Goal: Information Seeking & Learning: Learn about a topic

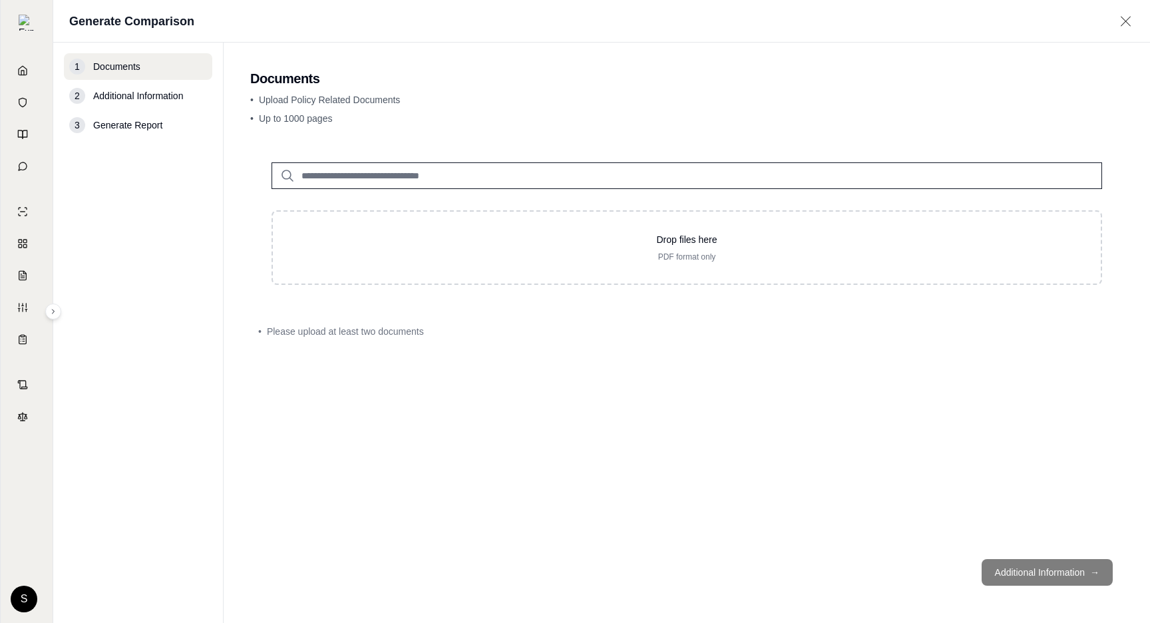
click at [349, 181] on input "search" at bounding box center [687, 175] width 831 height 27
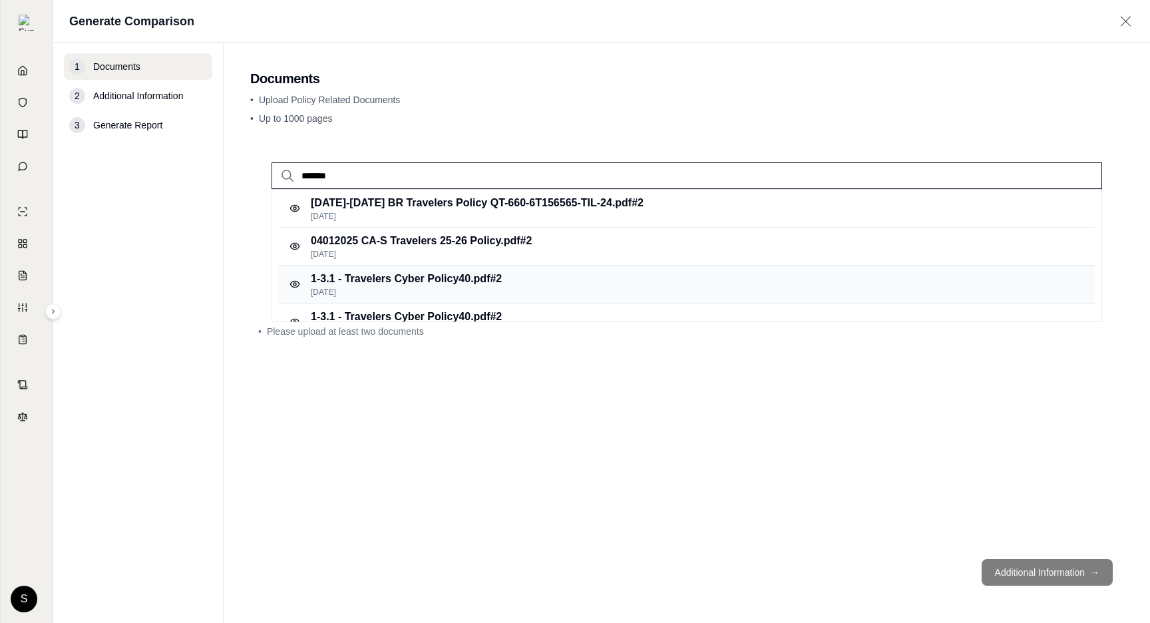
type input "*******"
click at [371, 288] on p "[DATE]" at bounding box center [406, 292] width 191 height 11
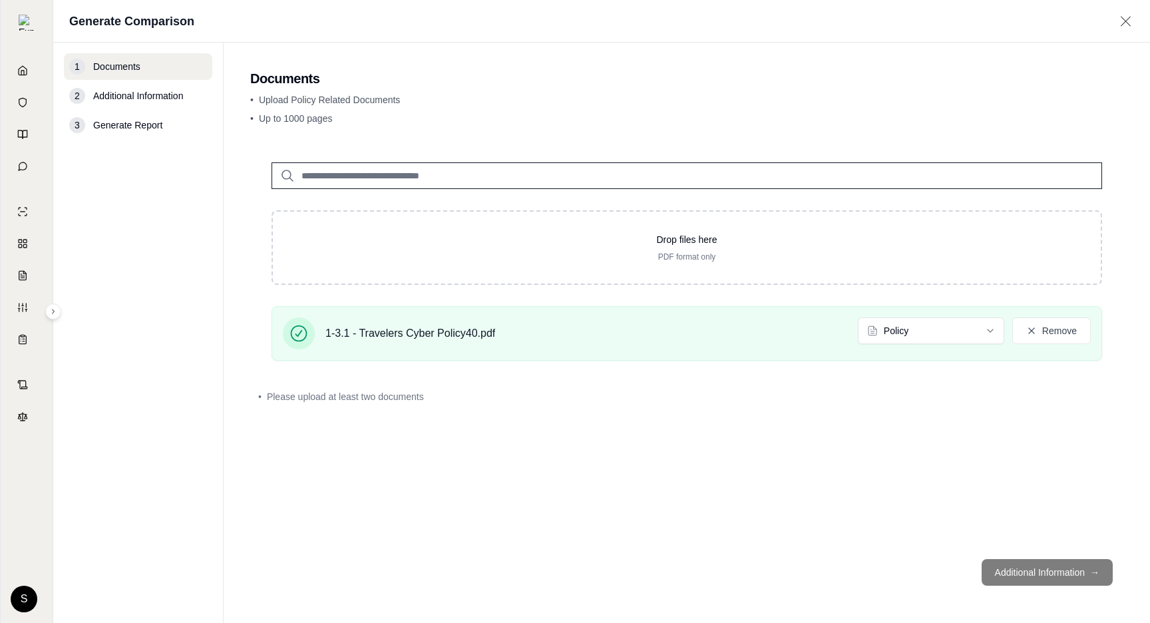
click at [340, 181] on input "search" at bounding box center [687, 175] width 831 height 27
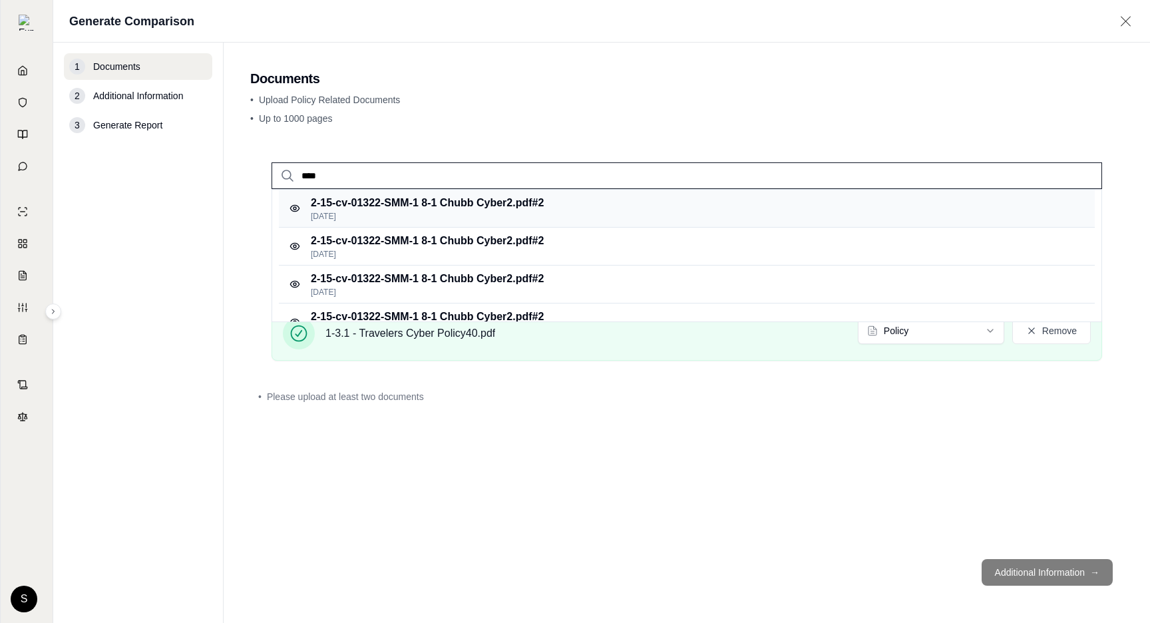
type input "****"
click at [401, 204] on p "2-15-cv-01322-SMM-1 8-1 Chubb Cyber2.pdf #2" at bounding box center [427, 203] width 233 height 16
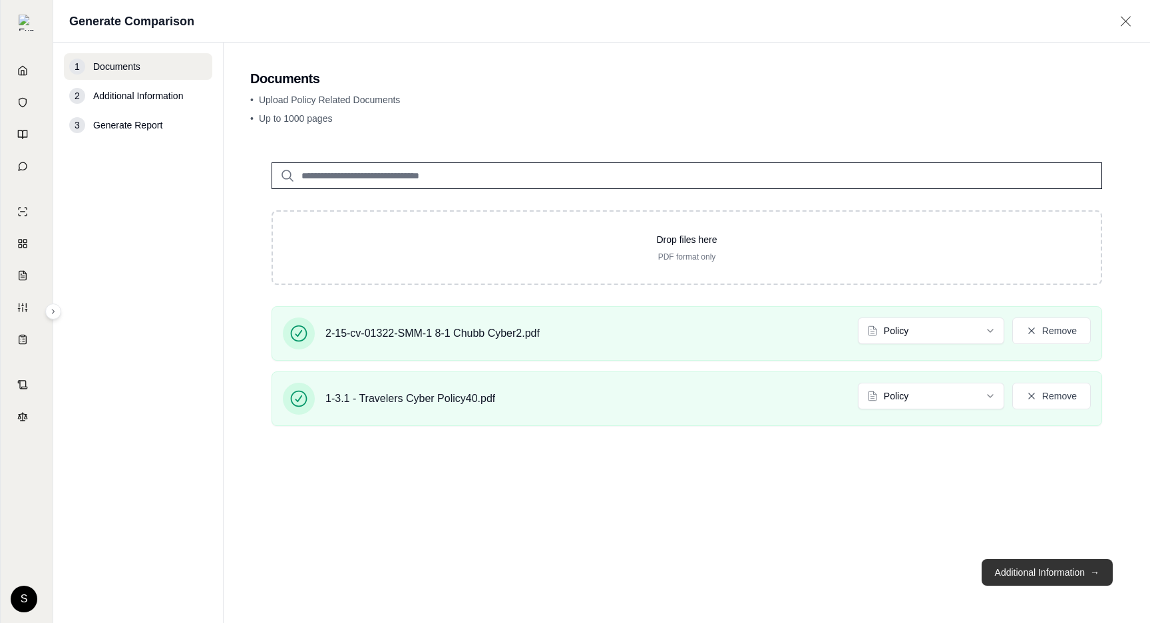
click at [1070, 576] on button "Additional Information →" at bounding box center [1047, 572] width 131 height 27
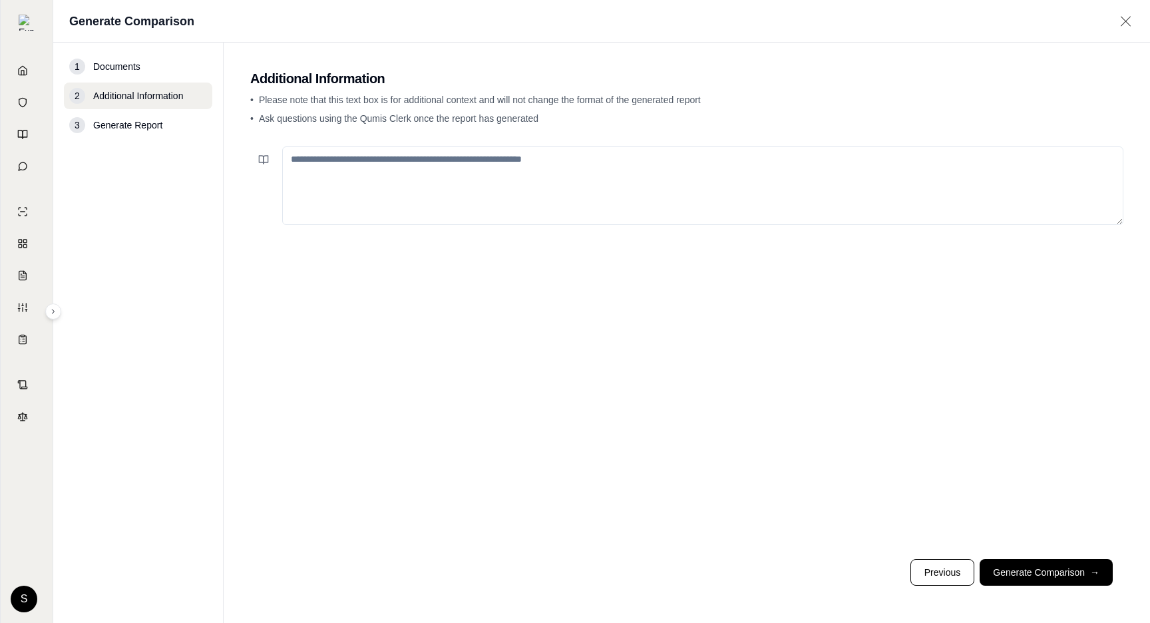
click at [1070, 576] on button "Generate Comparison →" at bounding box center [1046, 572] width 133 height 27
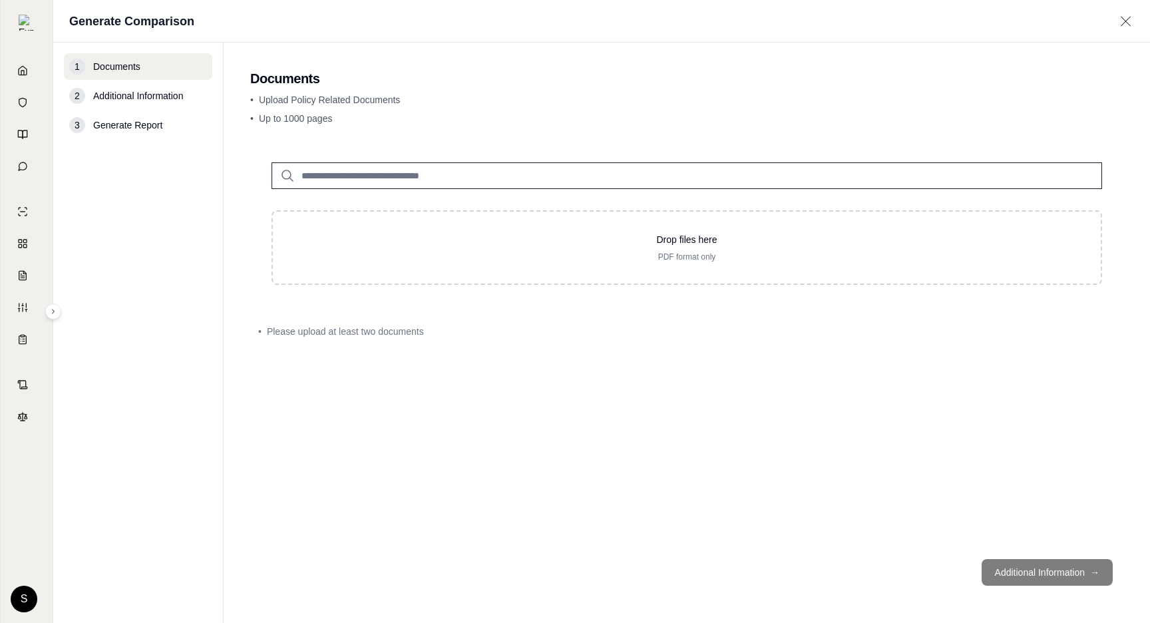
click at [355, 179] on input "search" at bounding box center [687, 175] width 831 height 27
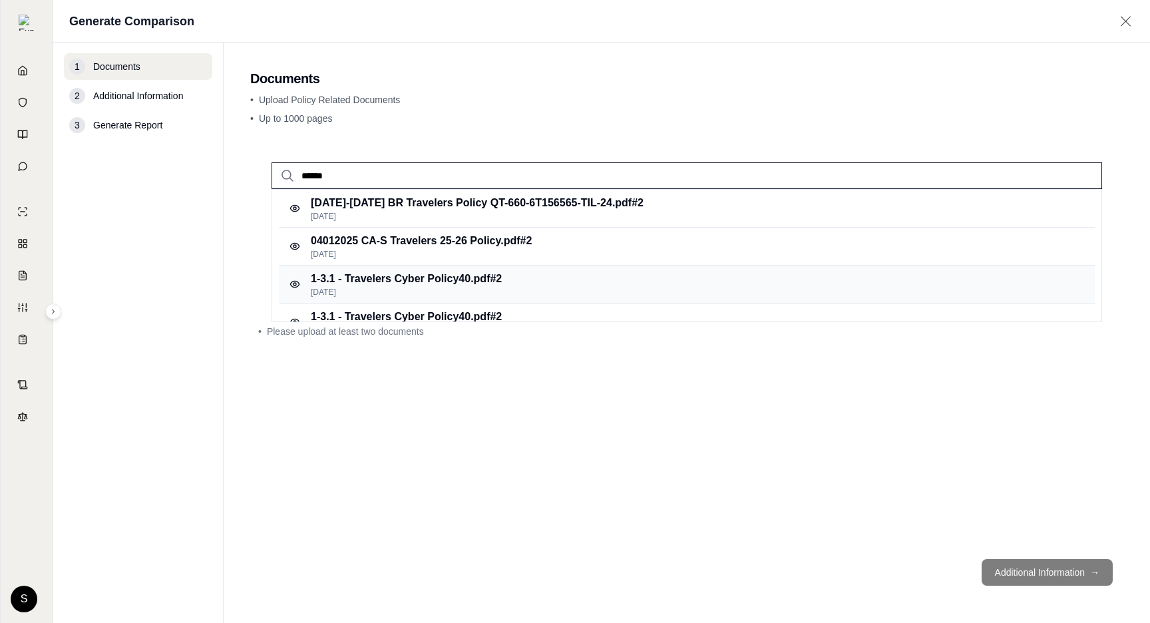
type input "******"
click at [351, 295] on p "Feb 22, 2025" at bounding box center [406, 292] width 191 height 11
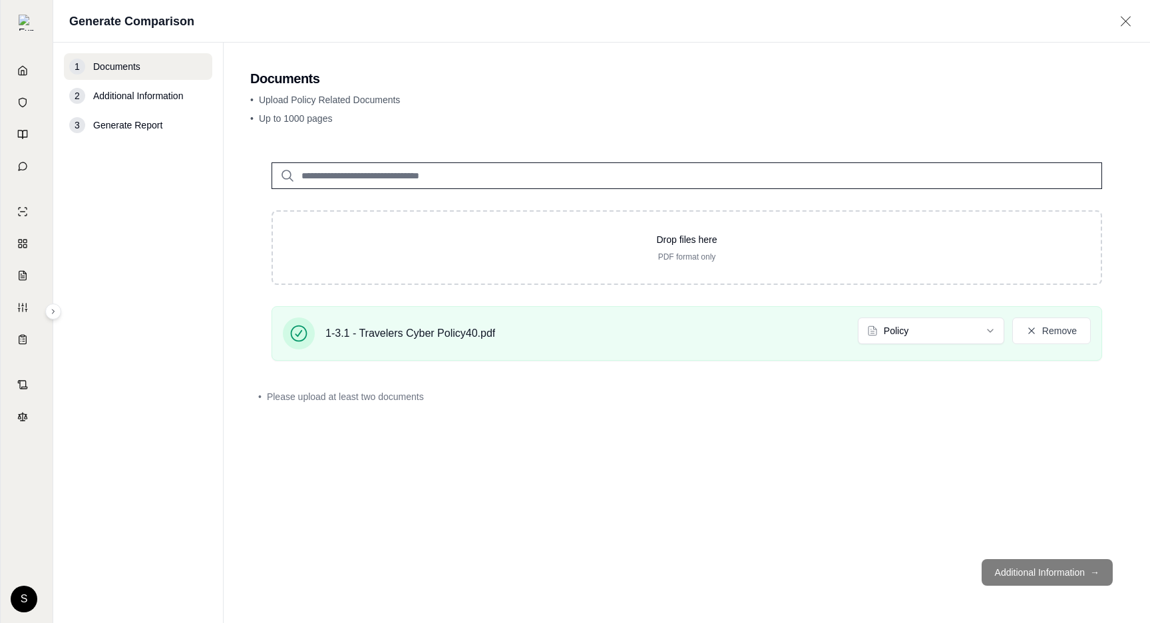
click at [331, 174] on input "search" at bounding box center [687, 175] width 831 height 27
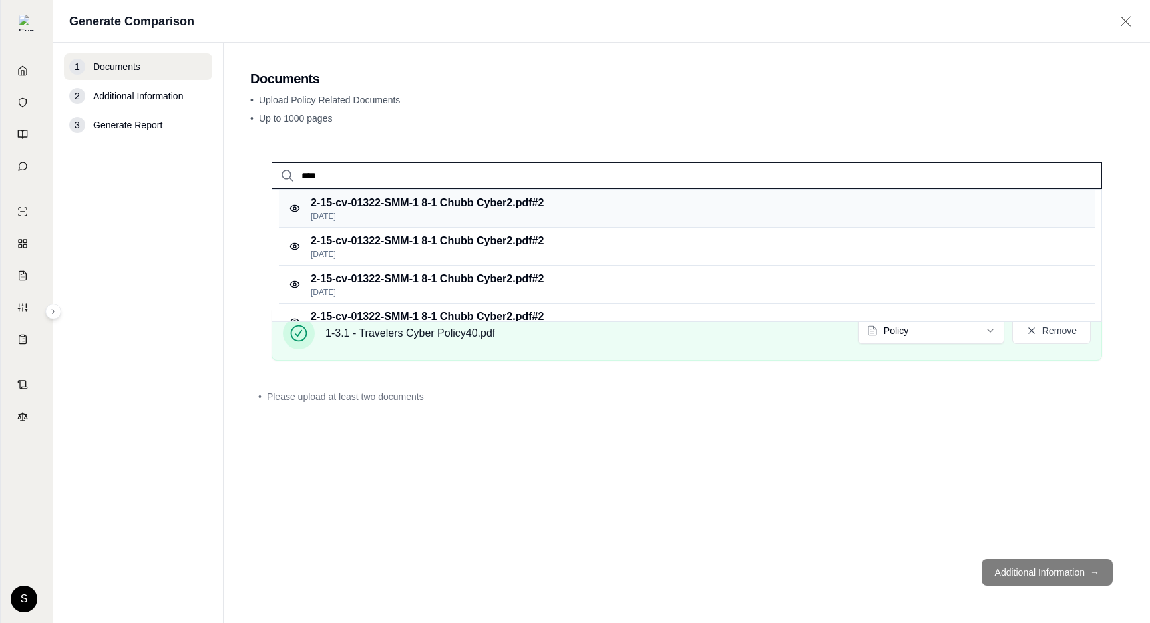
type input "****"
click at [420, 206] on p "2-15-cv-01322-SMM-1 8-1 Chubb Cyber2.pdf #2" at bounding box center [427, 203] width 233 height 16
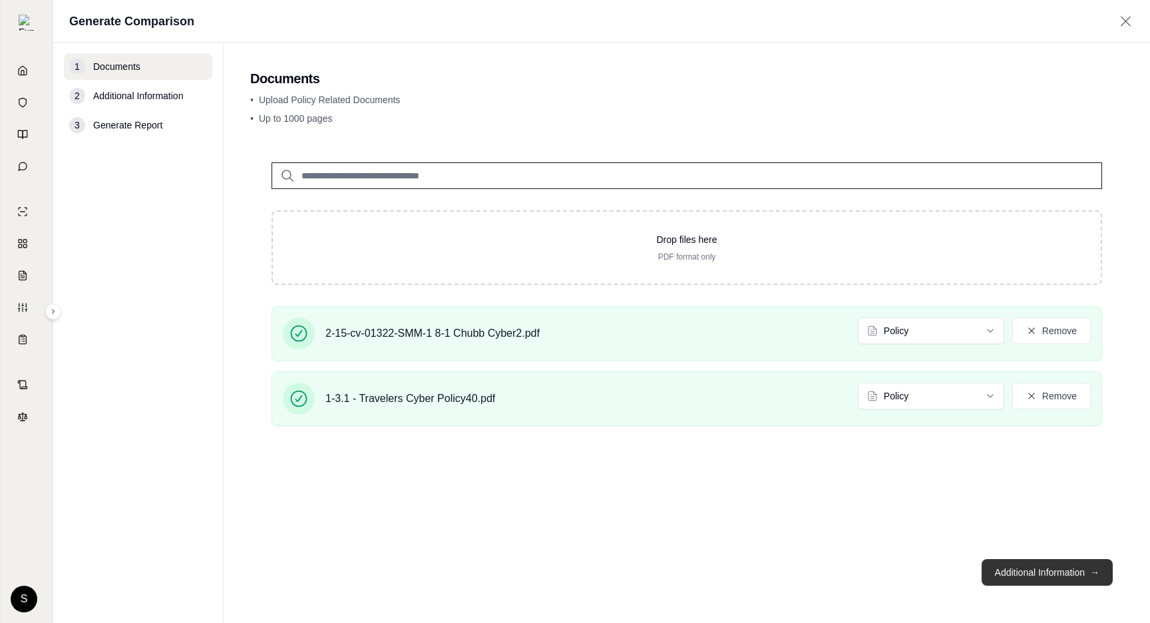
click at [1050, 564] on button "Additional Information →" at bounding box center [1047, 572] width 131 height 27
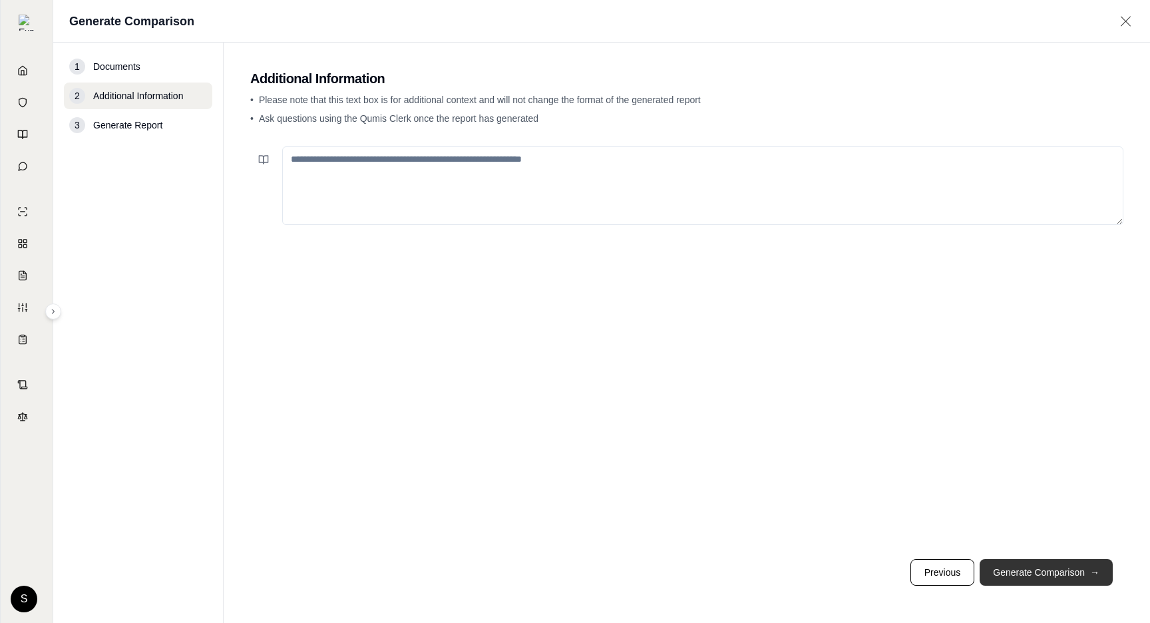
click at [1050, 564] on button "Generate Comparison →" at bounding box center [1046, 572] width 133 height 27
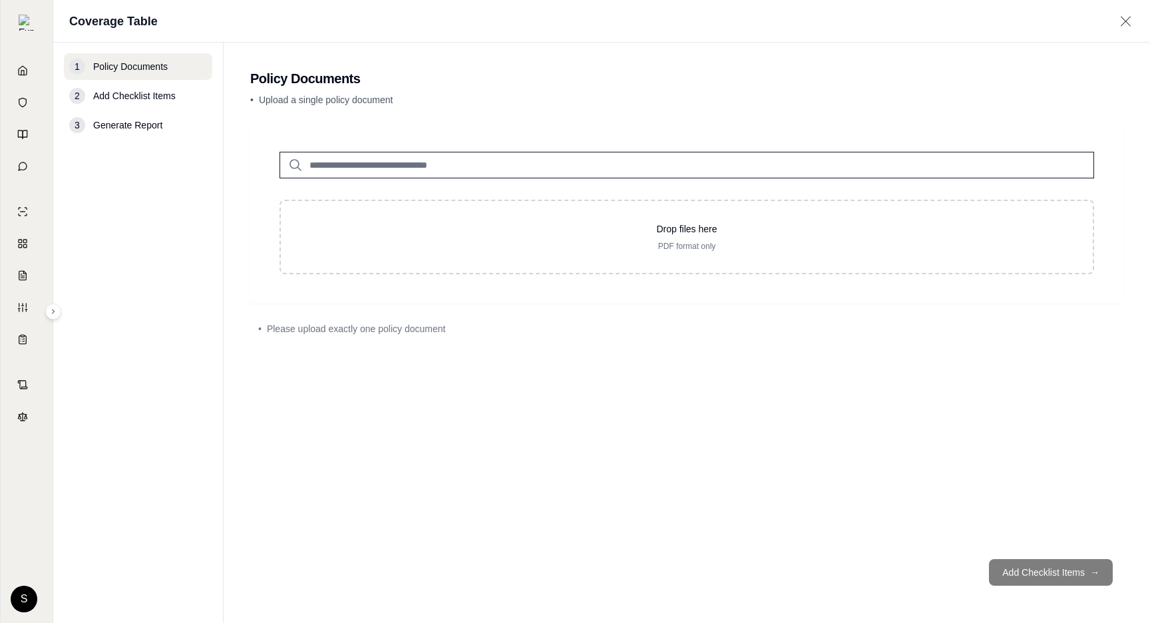
click at [442, 170] on input "search" at bounding box center [687, 165] width 815 height 27
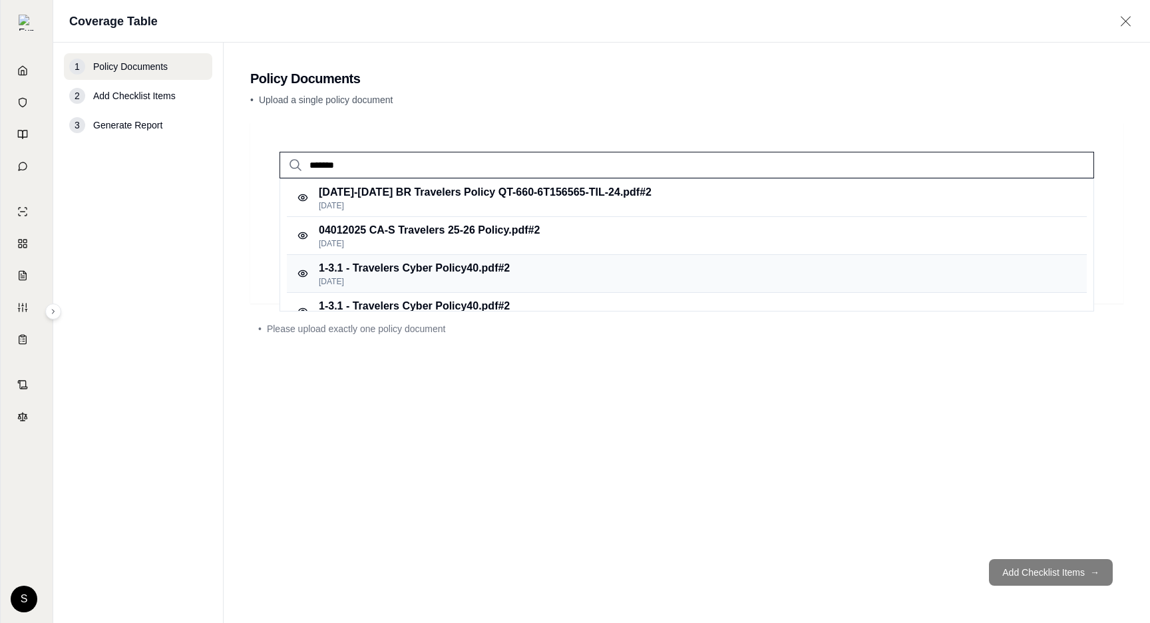
type input "*******"
click at [501, 269] on p "1-3.1 - Travelers Cyber Policy40.pdf #2" at bounding box center [414, 268] width 191 height 16
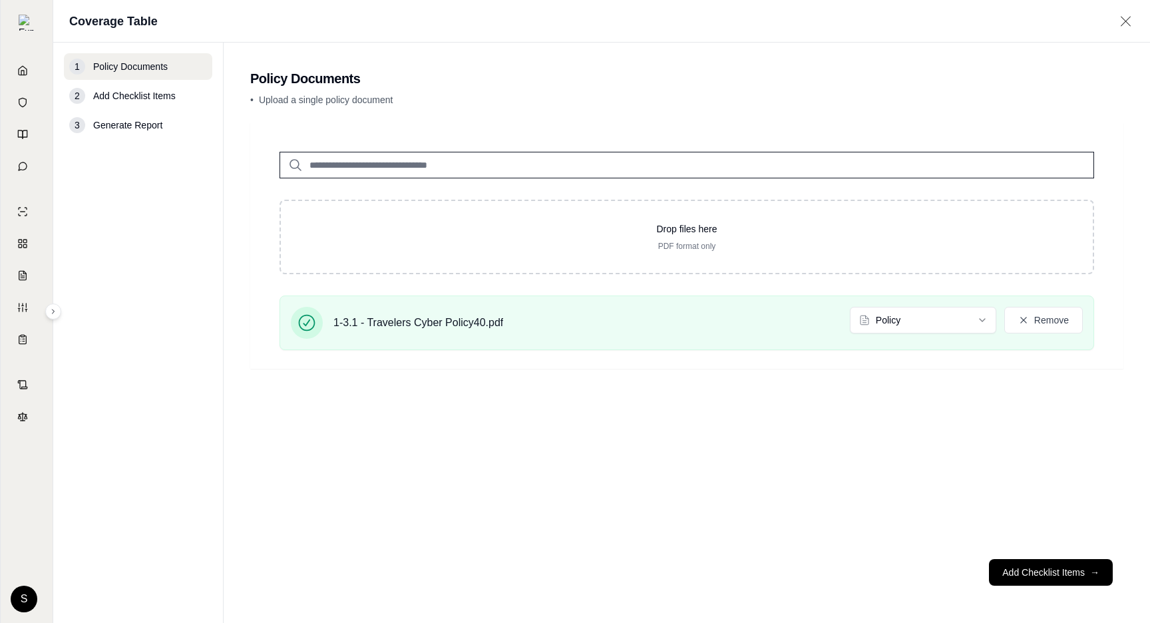
click at [409, 170] on input "search" at bounding box center [687, 165] width 815 height 27
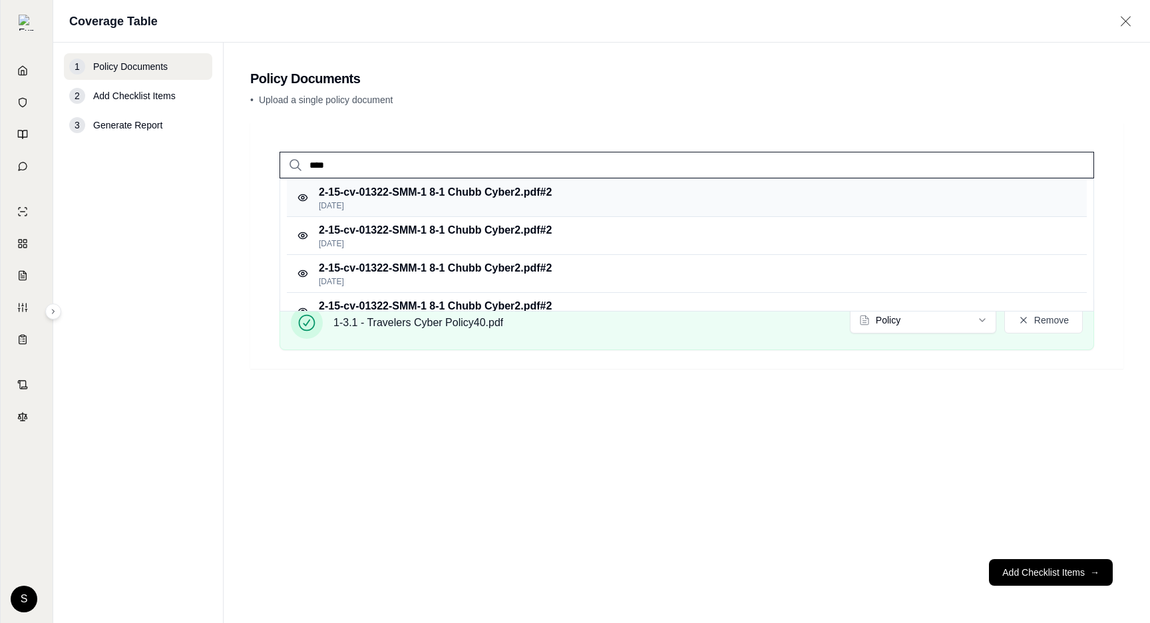
type input "****"
click at [434, 200] on p "Feb 22, 2025" at bounding box center [435, 205] width 233 height 11
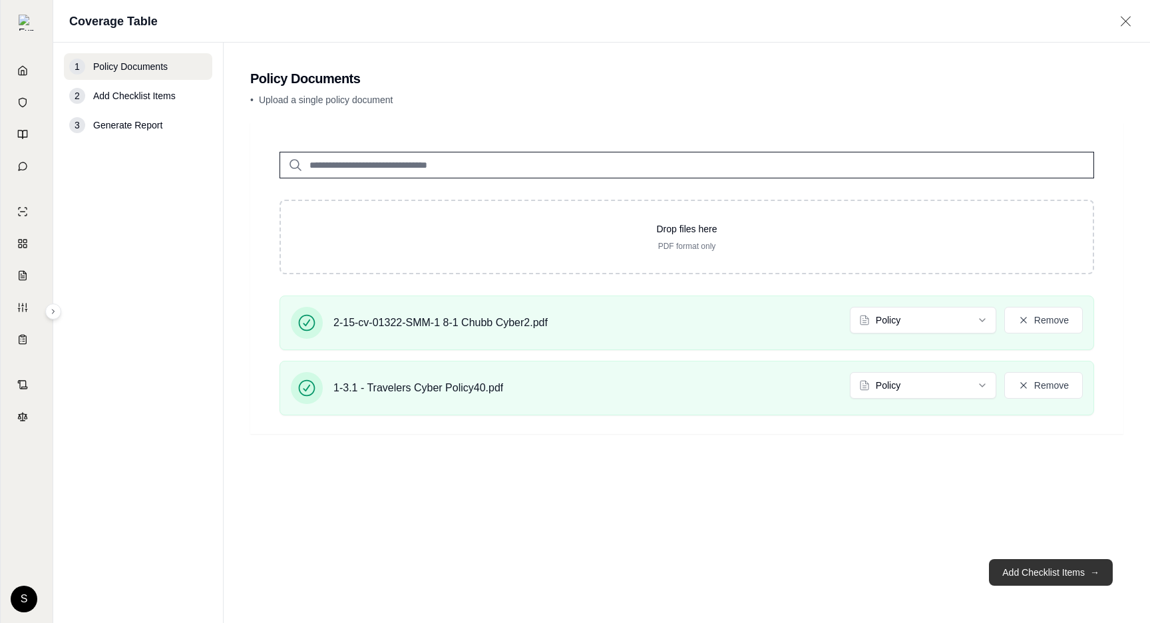
click at [1044, 576] on button "Add Checklist Items →" at bounding box center [1051, 572] width 124 height 27
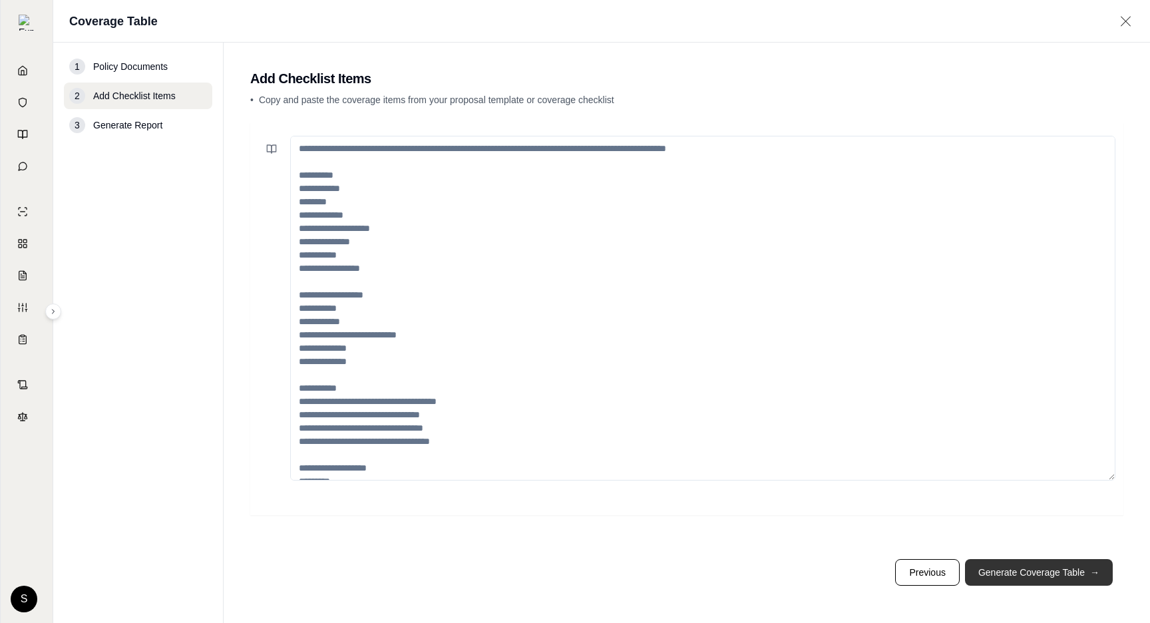
click at [1046, 565] on button "Generate Coverage Table →" at bounding box center [1039, 572] width 148 height 27
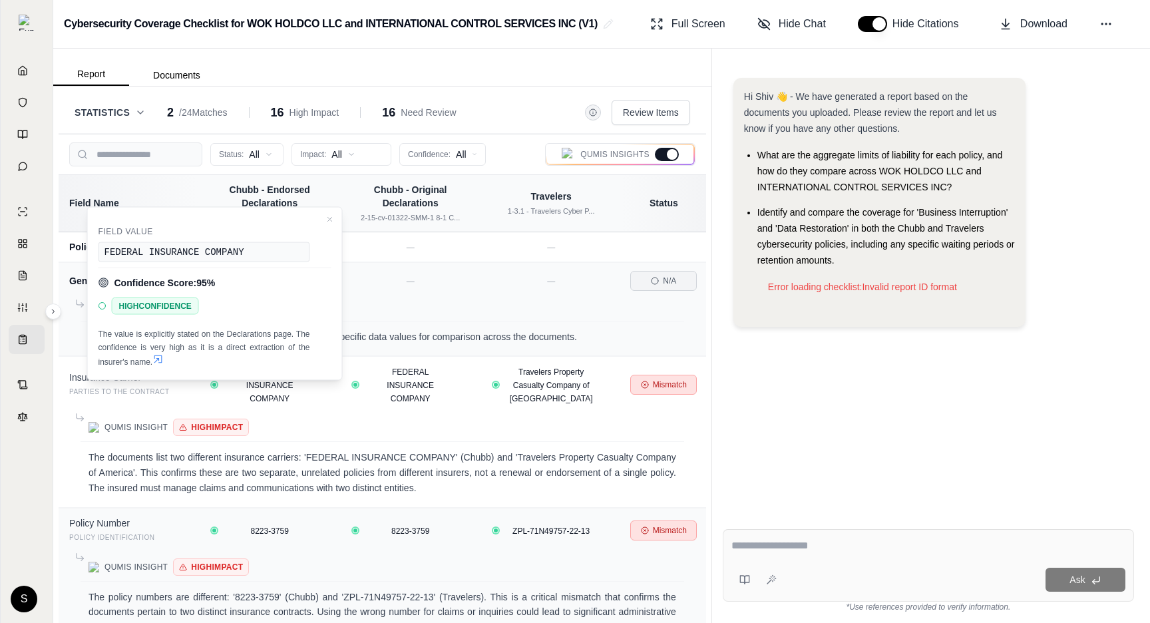
click at [159, 358] on icon at bounding box center [158, 359] width 8 height 8
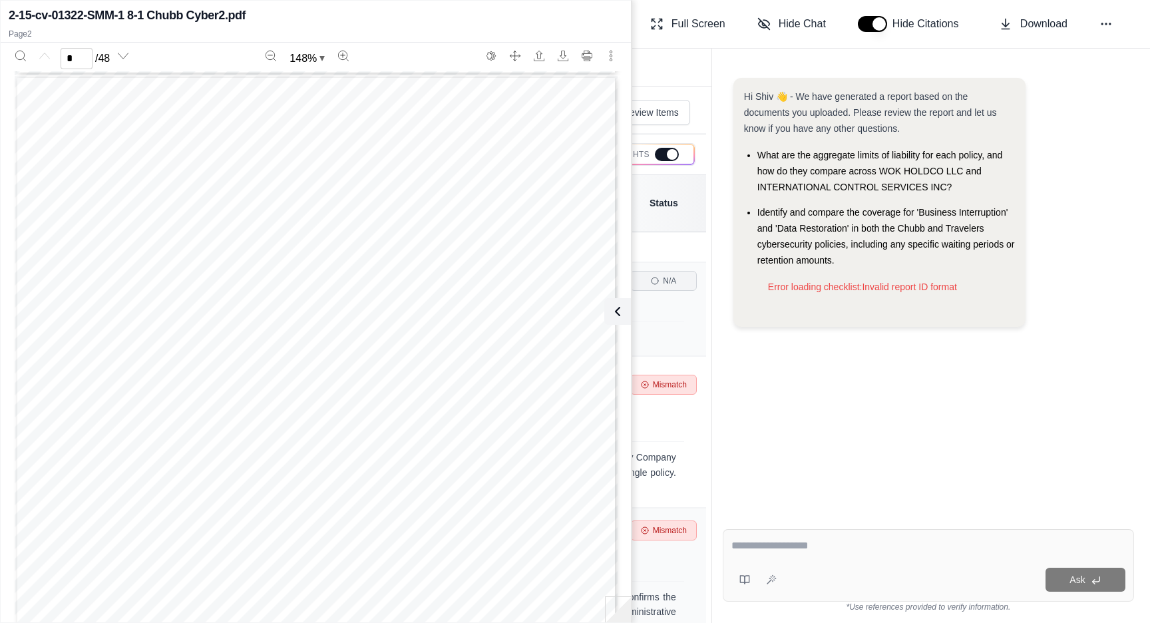
scroll to position [780, 0]
type input "*"
click at [613, 312] on icon at bounding box center [615, 312] width 4 height 8
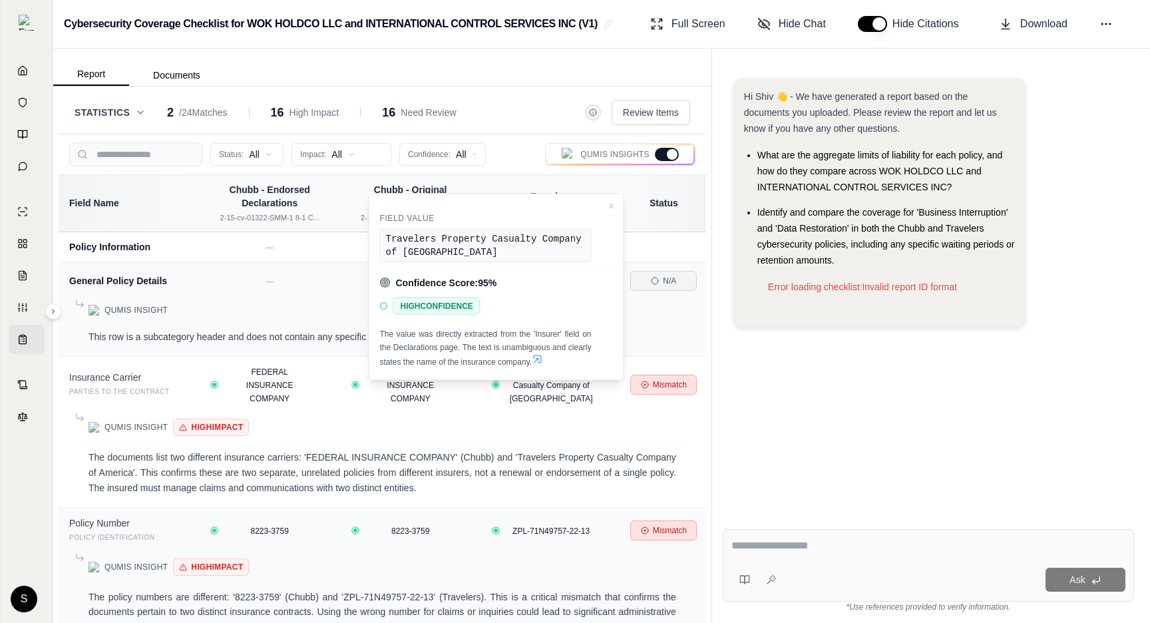
click at [540, 357] on icon at bounding box center [537, 359] width 11 height 11
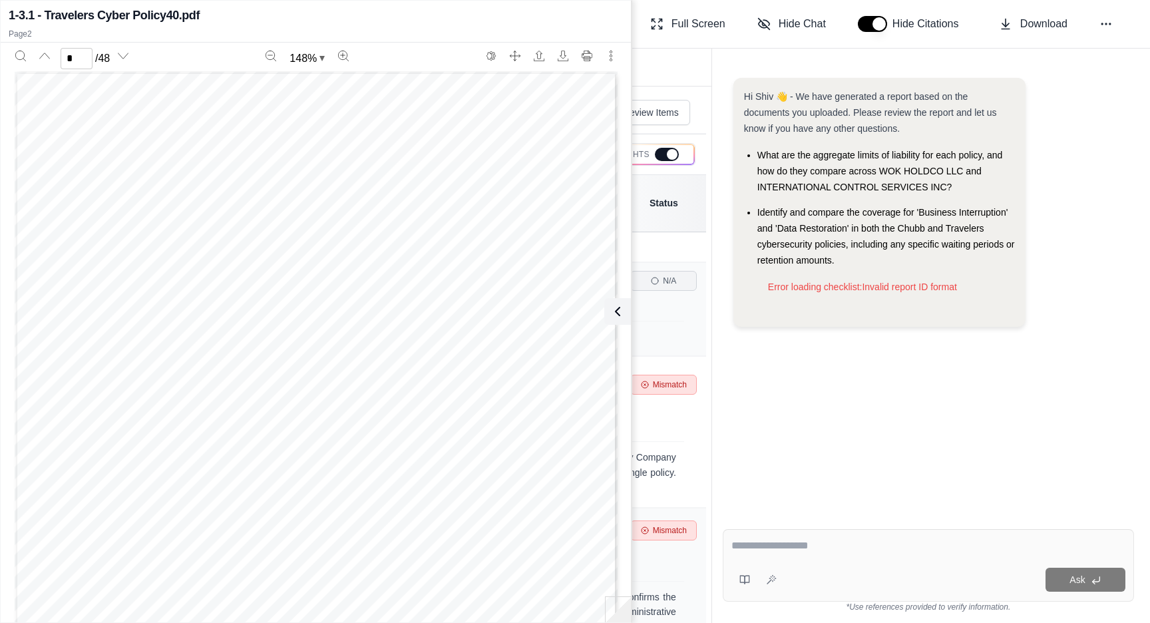
type input "*"
click at [616, 307] on icon at bounding box center [615, 312] width 16 height 16
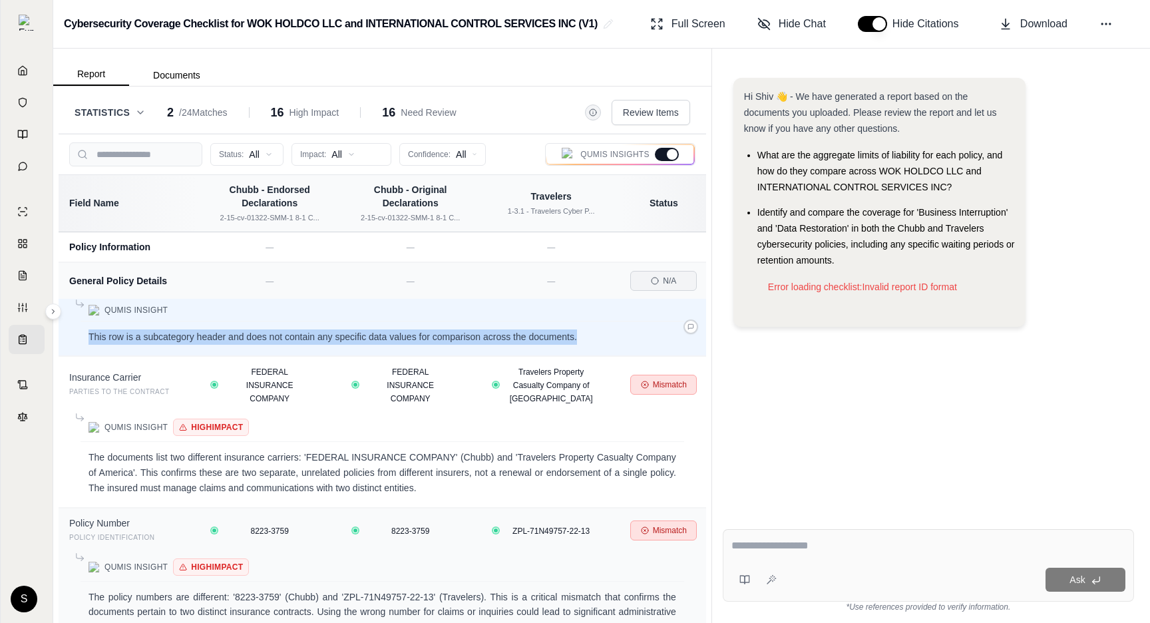
drag, startPoint x: 585, startPoint y: 338, endPoint x: 69, endPoint y: 339, distance: 515.8
click at [69, 339] on td "Qumis Insight This row is a subcategory header and does not contain any specifi…" at bounding box center [383, 328] width 648 height 58
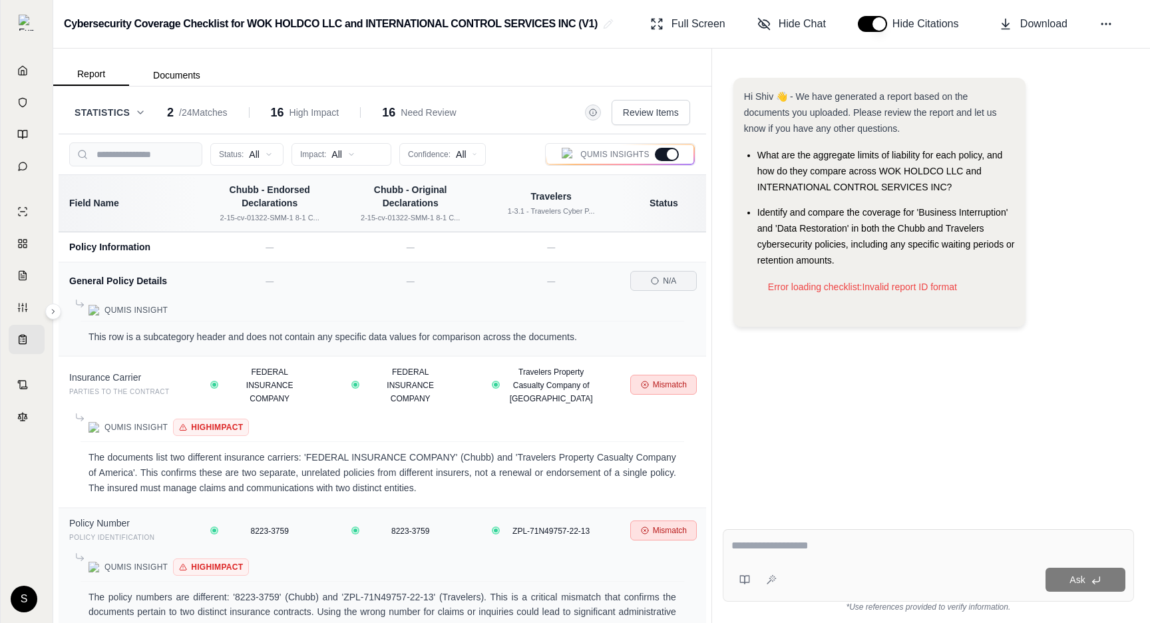
click at [815, 380] on div "Hi Shiv 👋 - We have generated a report based on the documents you uploaded. Ple…" at bounding box center [928, 287] width 411 height 441
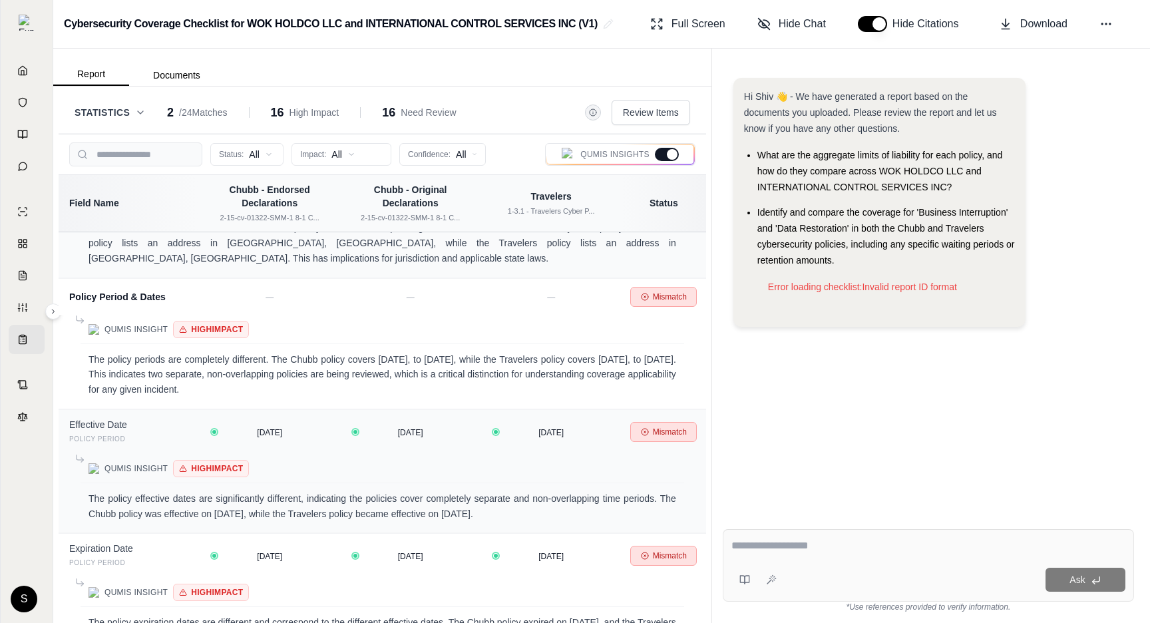
scroll to position [1014, 0]
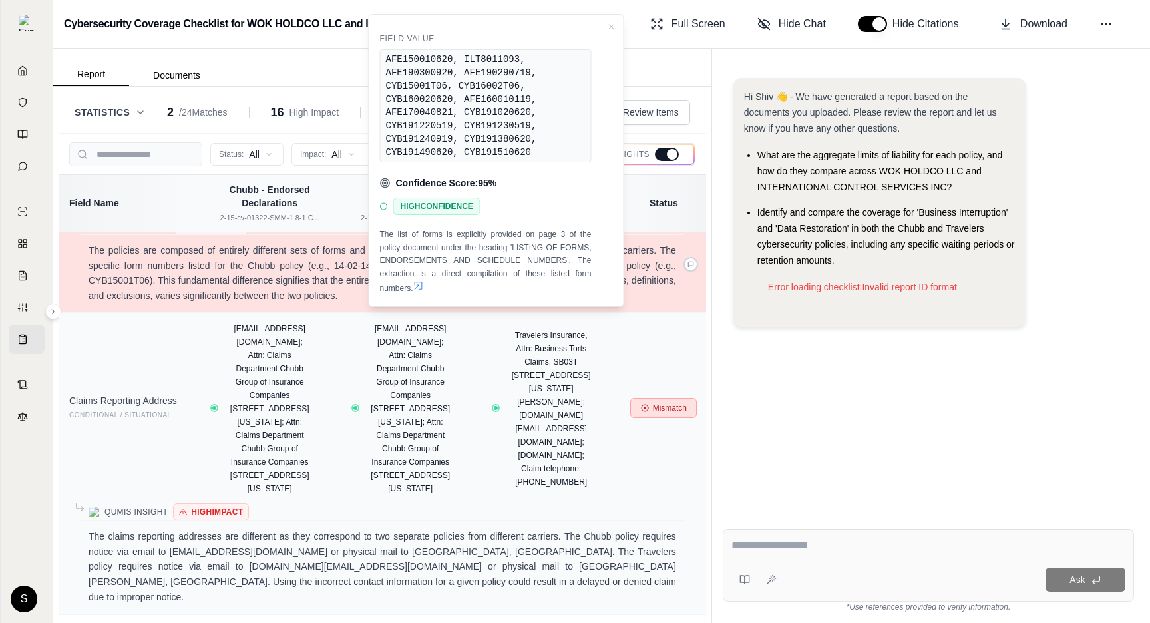
scroll to position [2700, 0]
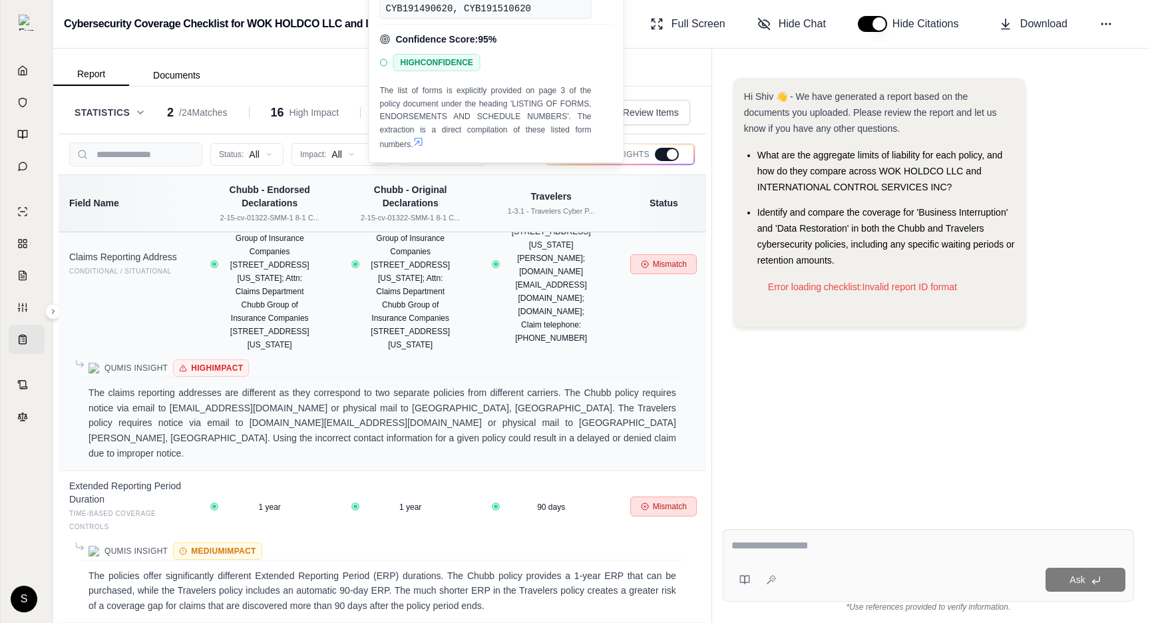
click at [761, 124] on span "Hi Shiv 👋 - We have generated a report based on the documents you uploaded. Ple…" at bounding box center [870, 112] width 253 height 43
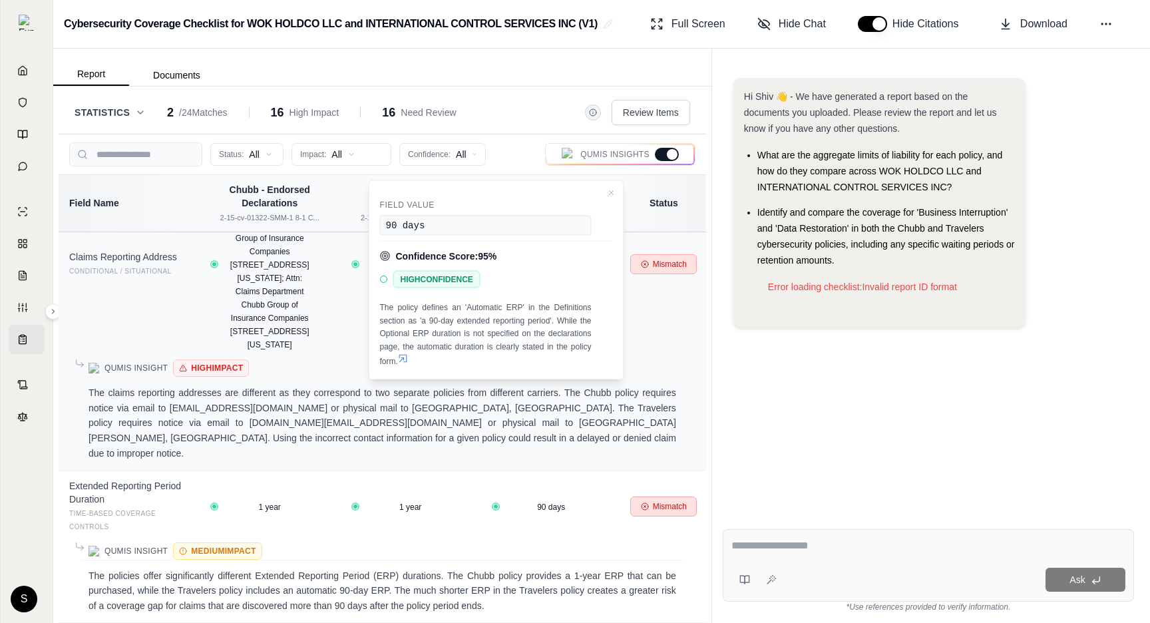
click at [403, 357] on icon at bounding box center [403, 358] width 11 height 11
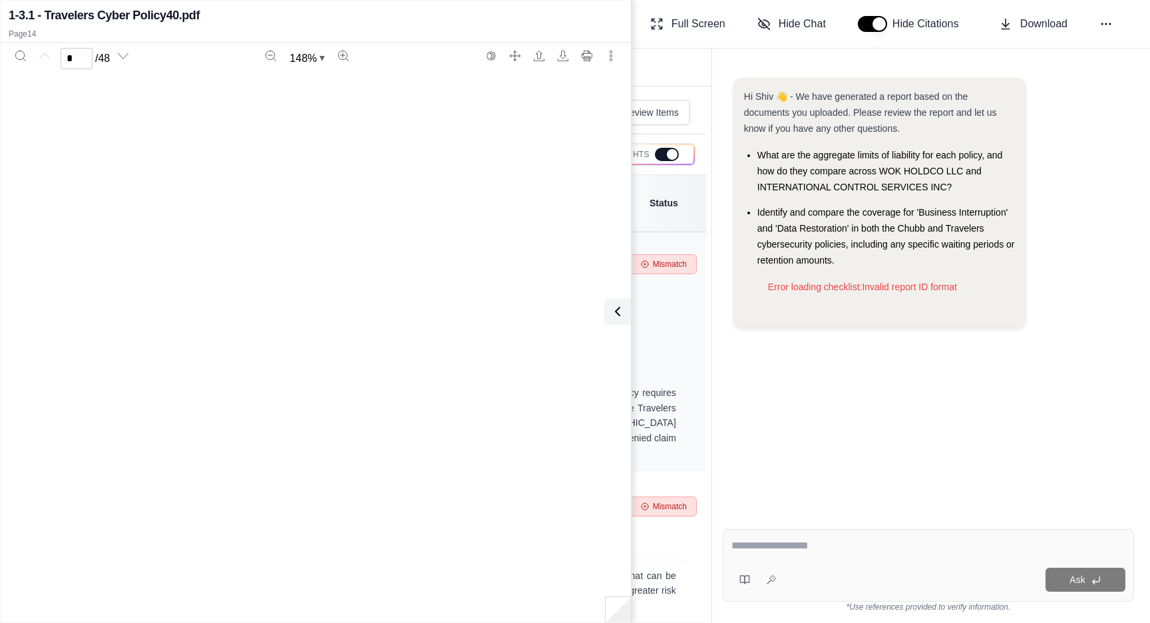
scroll to position [10145, 0]
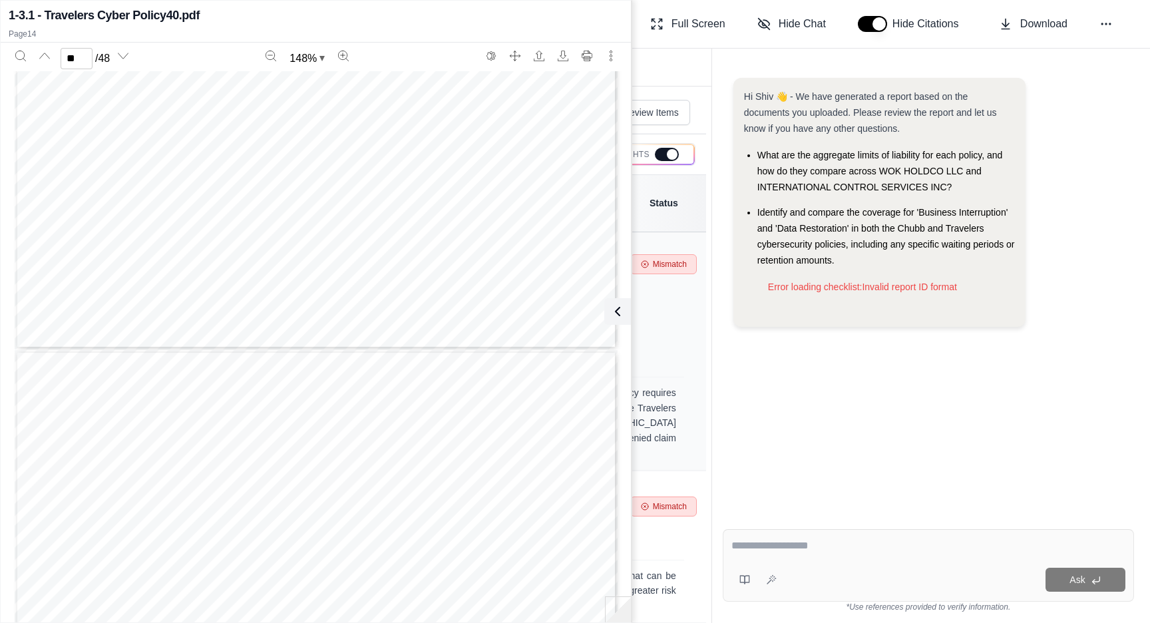
type input "**"
click at [616, 313] on icon at bounding box center [615, 312] width 16 height 16
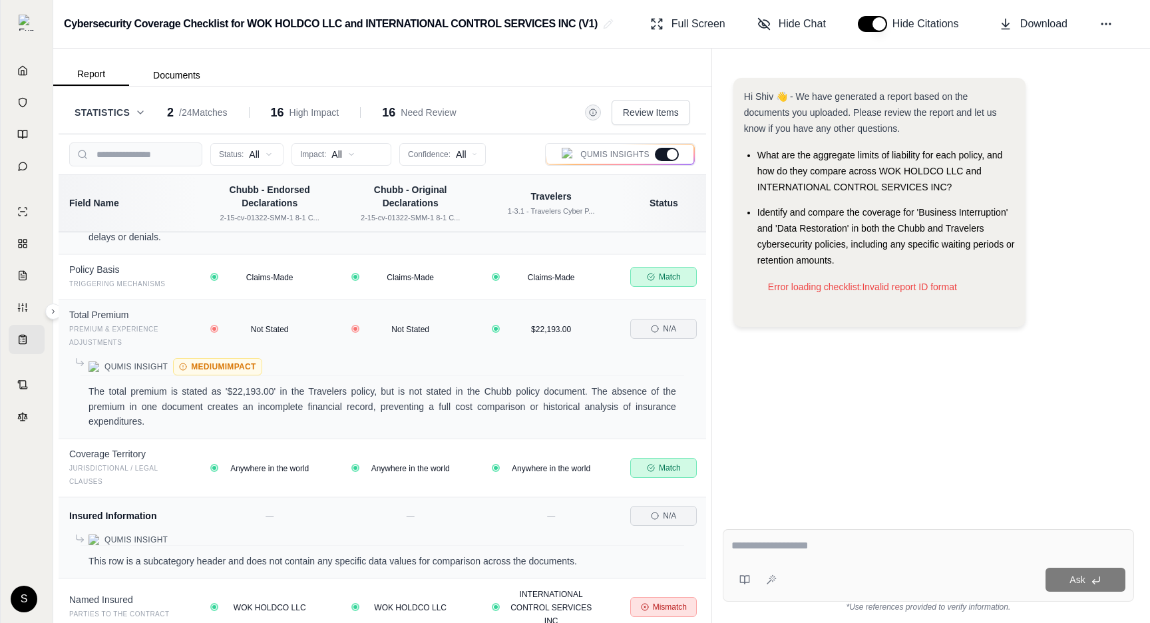
scroll to position [0, 0]
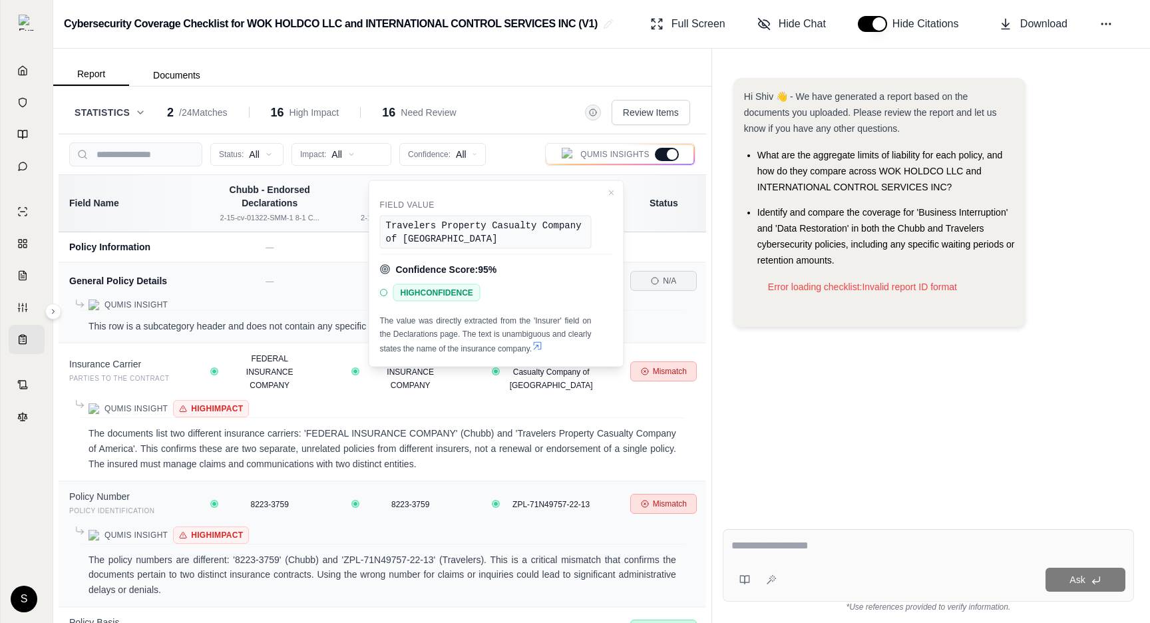
click at [800, 407] on div "Hi Shiv 👋 - We have generated a report based on the documents you uploaded. Ple…" at bounding box center [928, 287] width 411 height 441
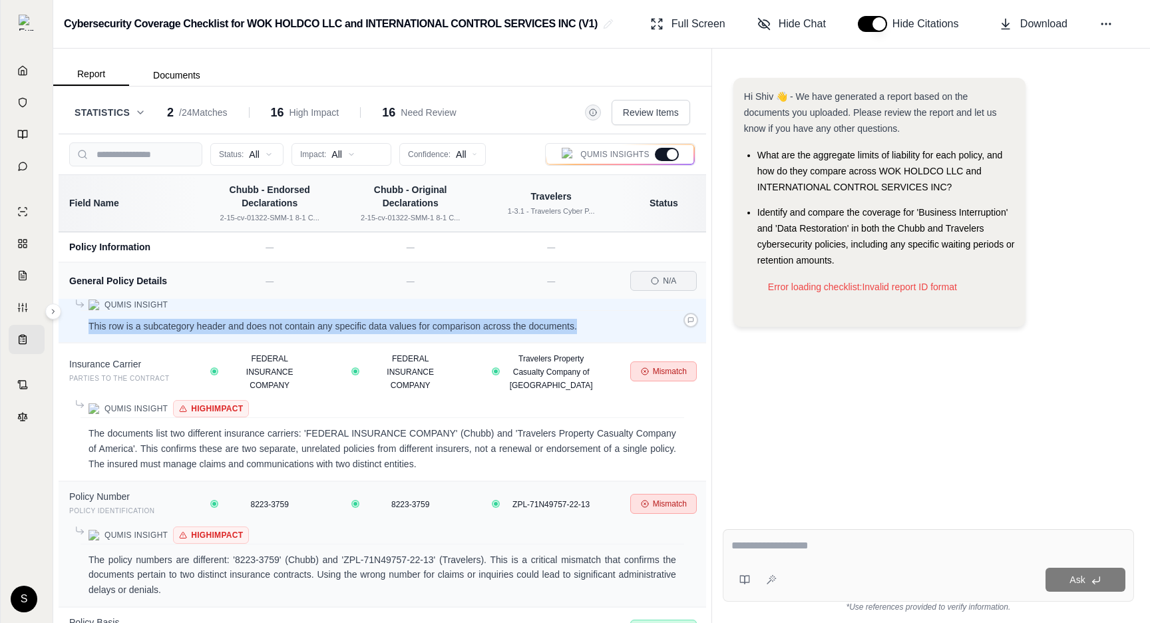
drag, startPoint x: 580, startPoint y: 328, endPoint x: 91, endPoint y: 325, distance: 489.2
click at [91, 325] on p "This row is a subcategory header and does not contain any specific data values …" at bounding box center [383, 326] width 588 height 15
copy p "This row is a subcategory header and does not contain any specific data values …"
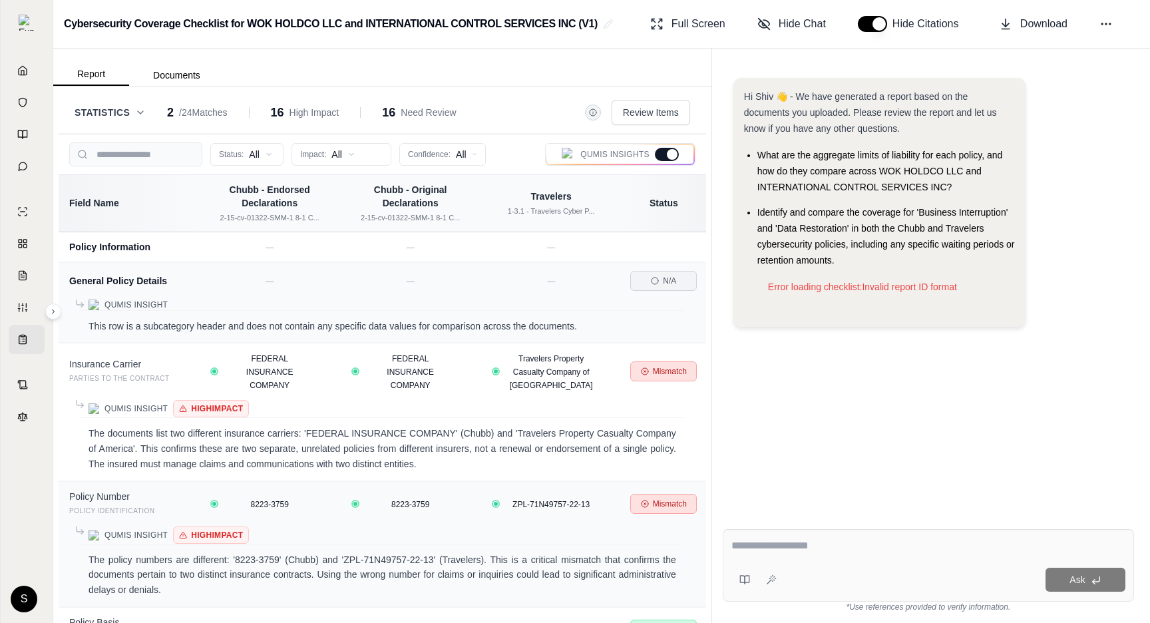
click at [670, 152] on div at bounding box center [672, 154] width 11 height 11
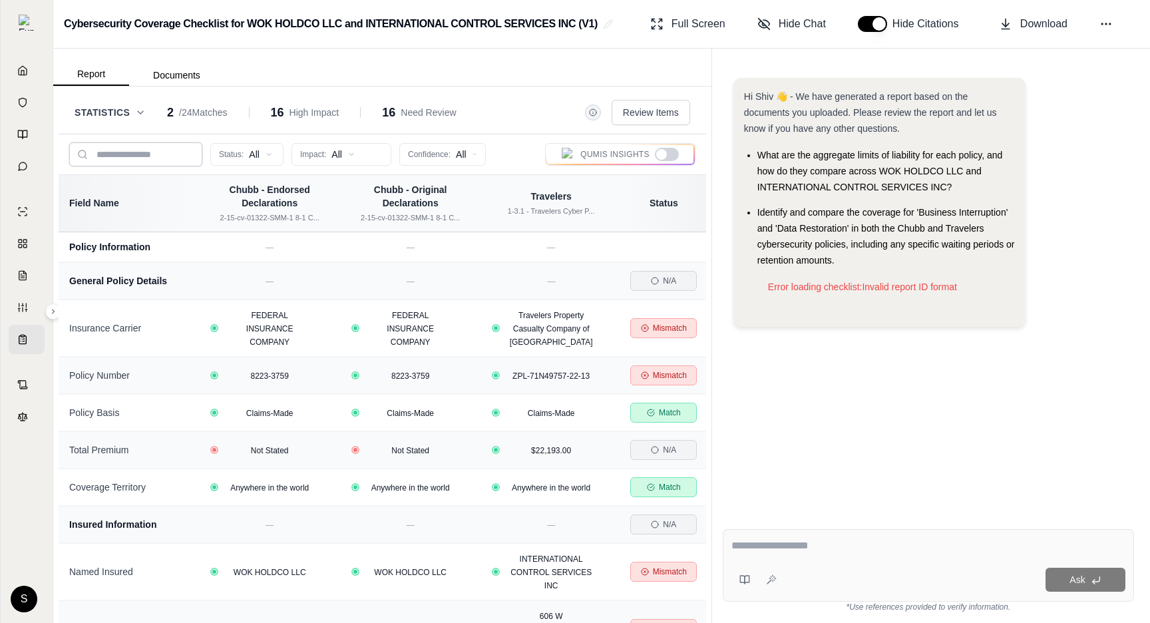
click at [103, 146] on input "search" at bounding box center [135, 154] width 133 height 24
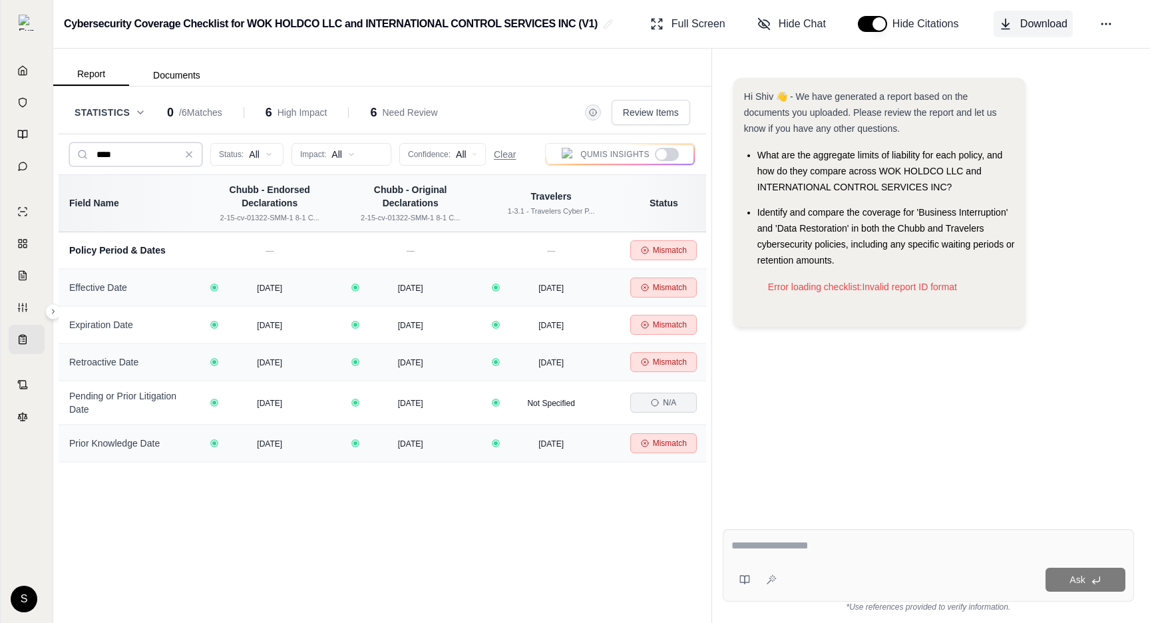
type input "****"
click at [1035, 25] on span "Download" at bounding box center [1043, 24] width 47 height 16
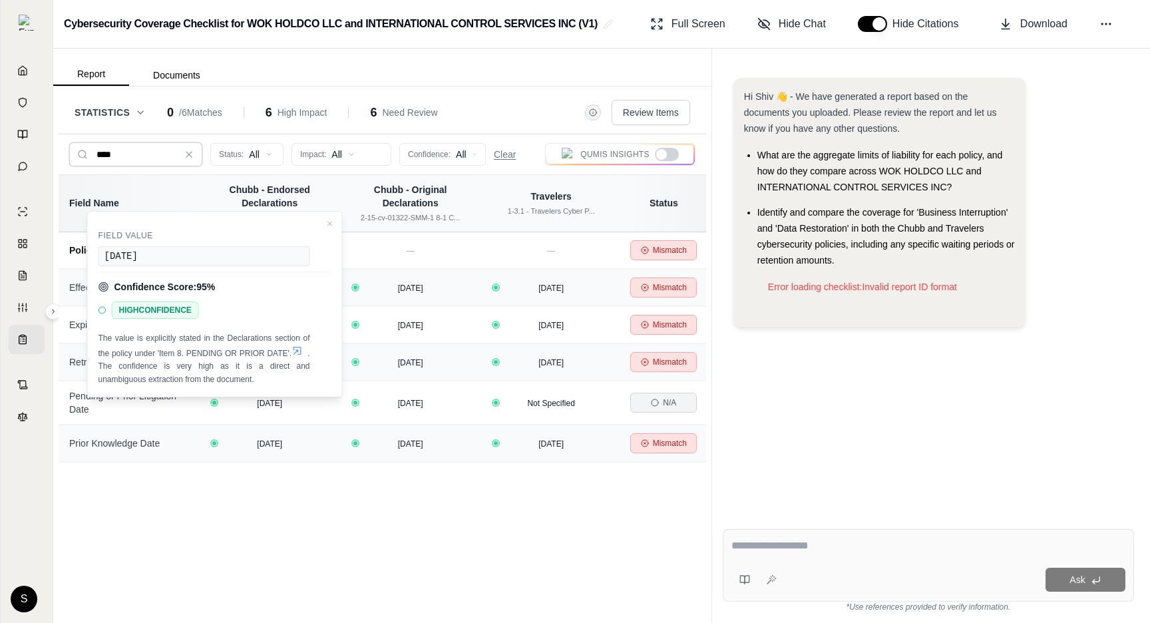
click at [190, 147] on input "****" at bounding box center [135, 154] width 133 height 24
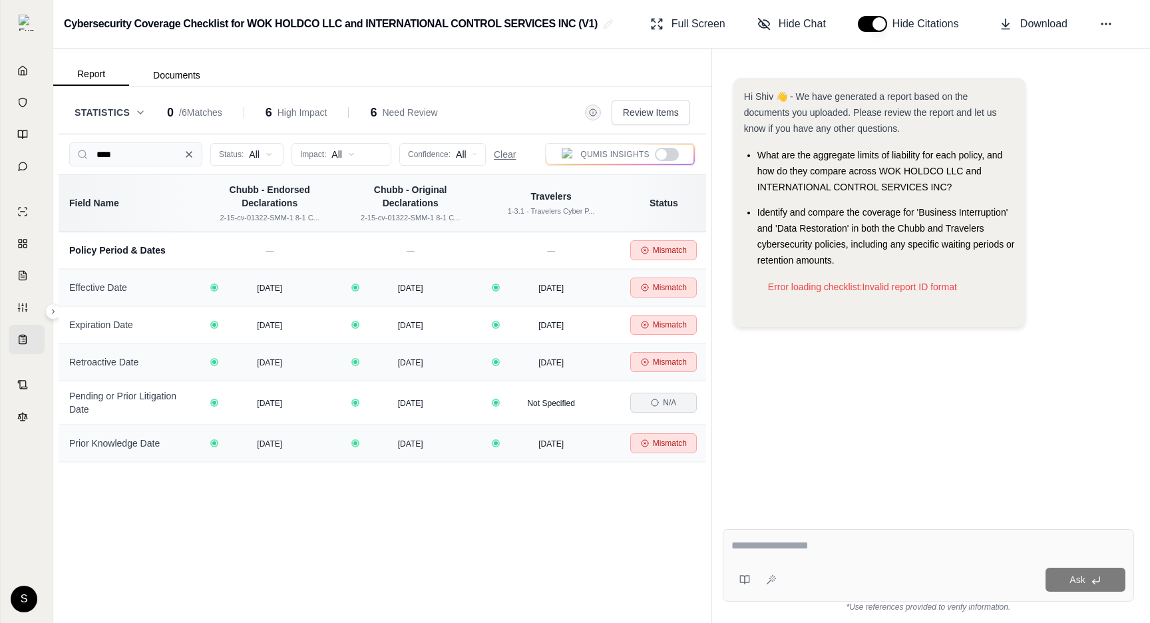
click at [188, 155] on icon at bounding box center [189, 154] width 11 height 11
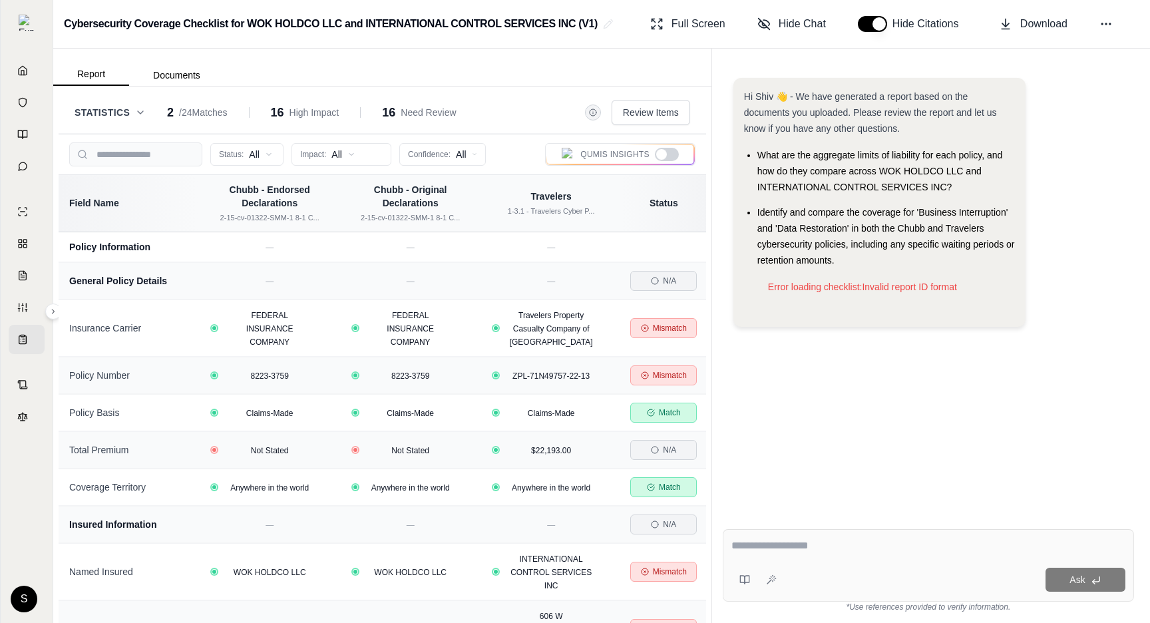
scroll to position [4, 0]
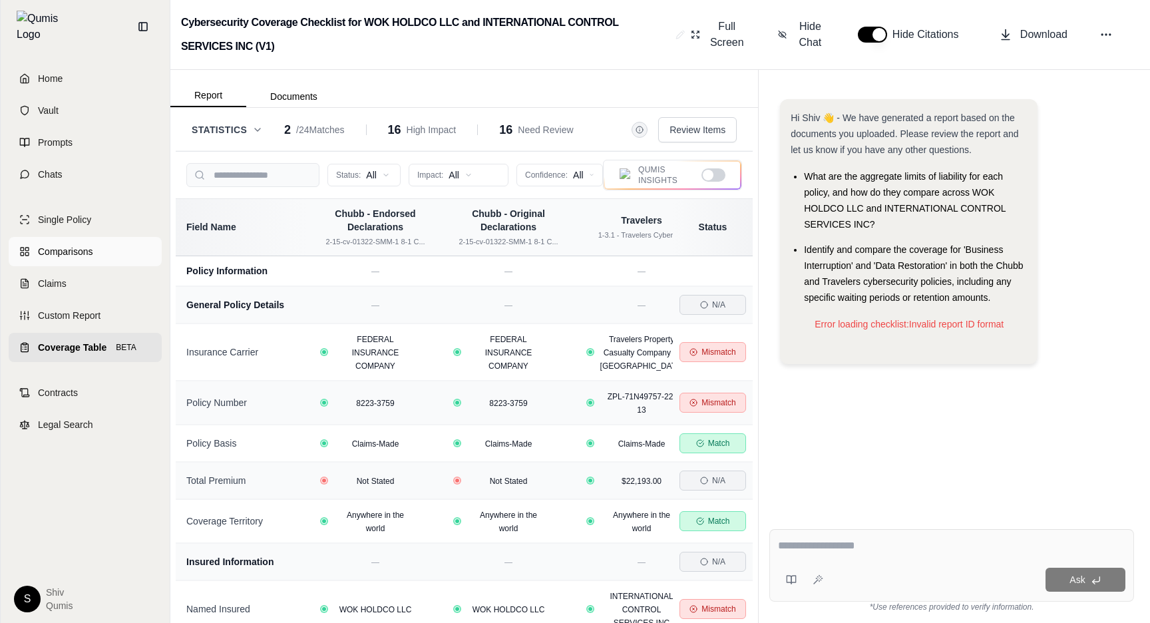
click at [70, 245] on span "Comparisons" at bounding box center [65, 251] width 55 height 13
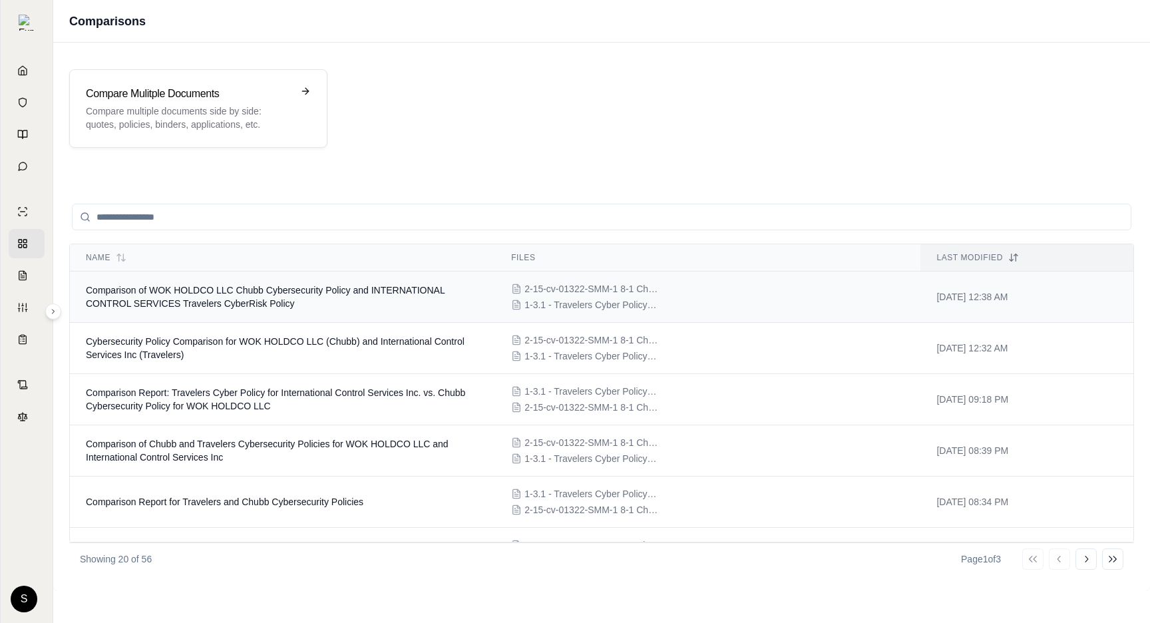
click at [206, 294] on span "Comparison of WOK HOLDCO LLC Chubb Cybersecurity Policy and INTERNATIONAL CONTR…" at bounding box center [265, 297] width 359 height 24
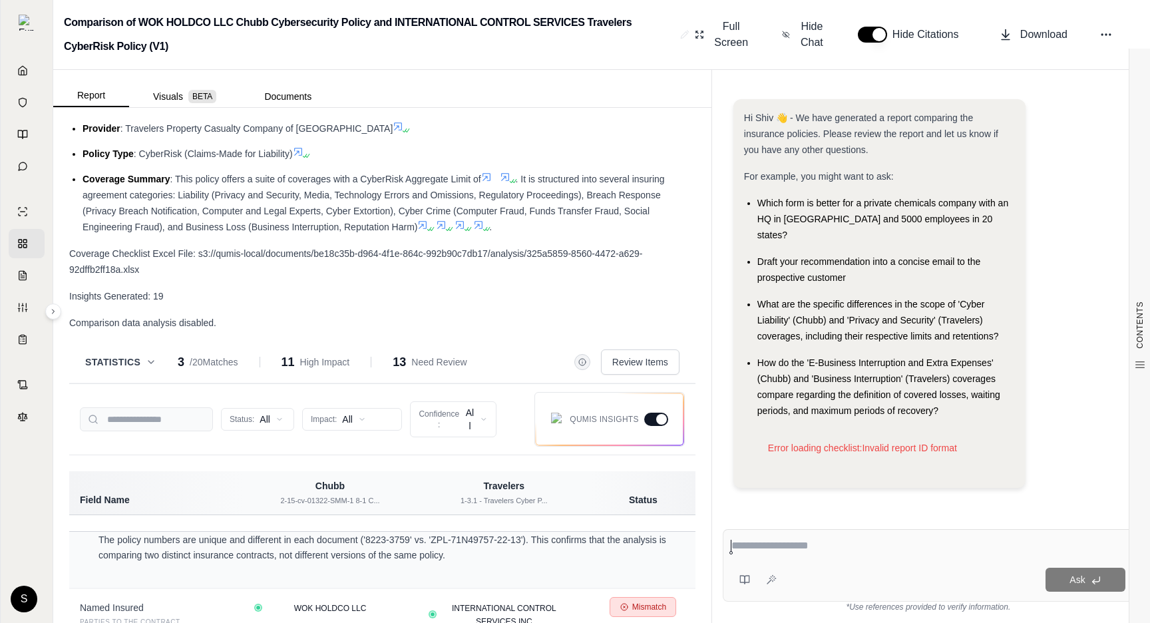
scroll to position [843, 0]
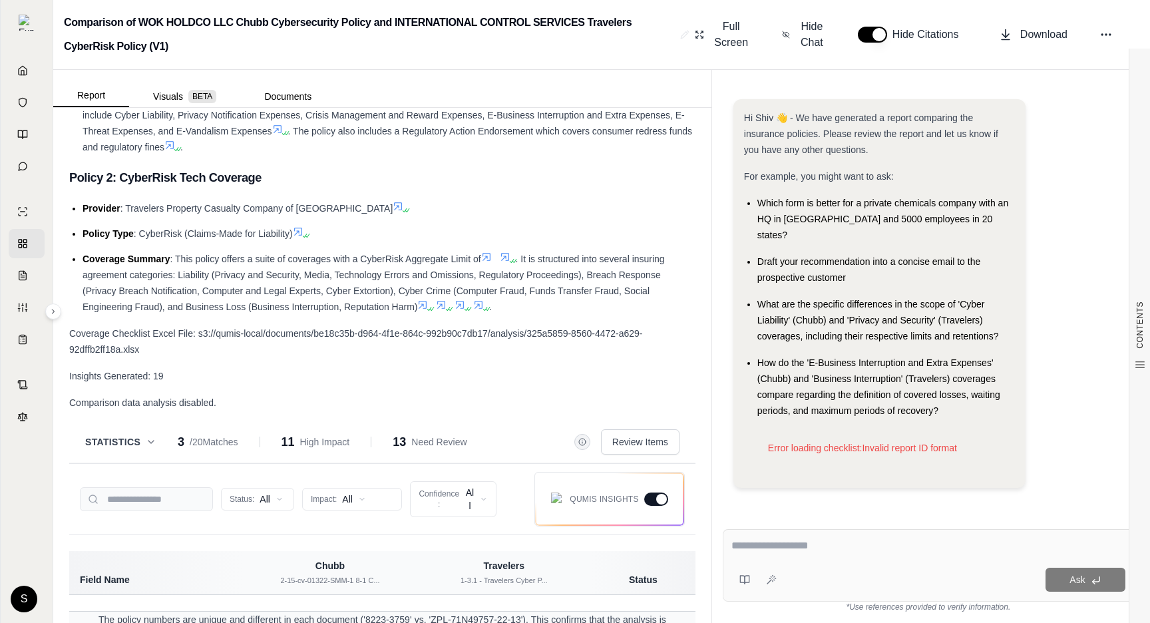
click at [663, 494] on div at bounding box center [661, 499] width 11 height 11
click at [806, 49] on span "Hide Chat" at bounding box center [812, 35] width 28 height 32
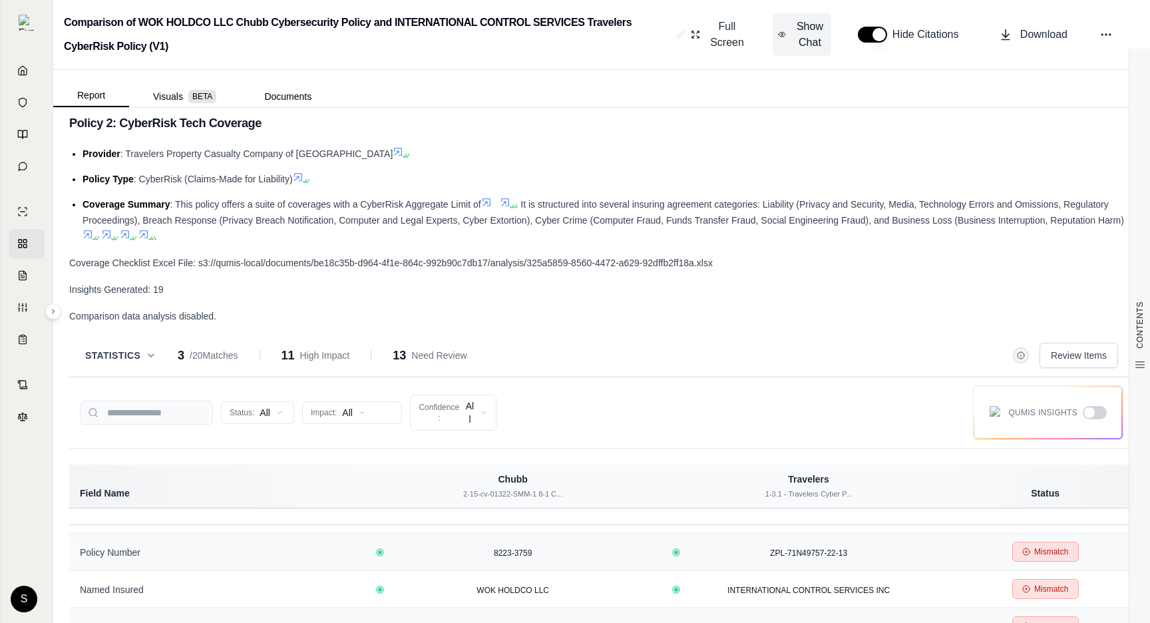
scroll to position [756, 0]
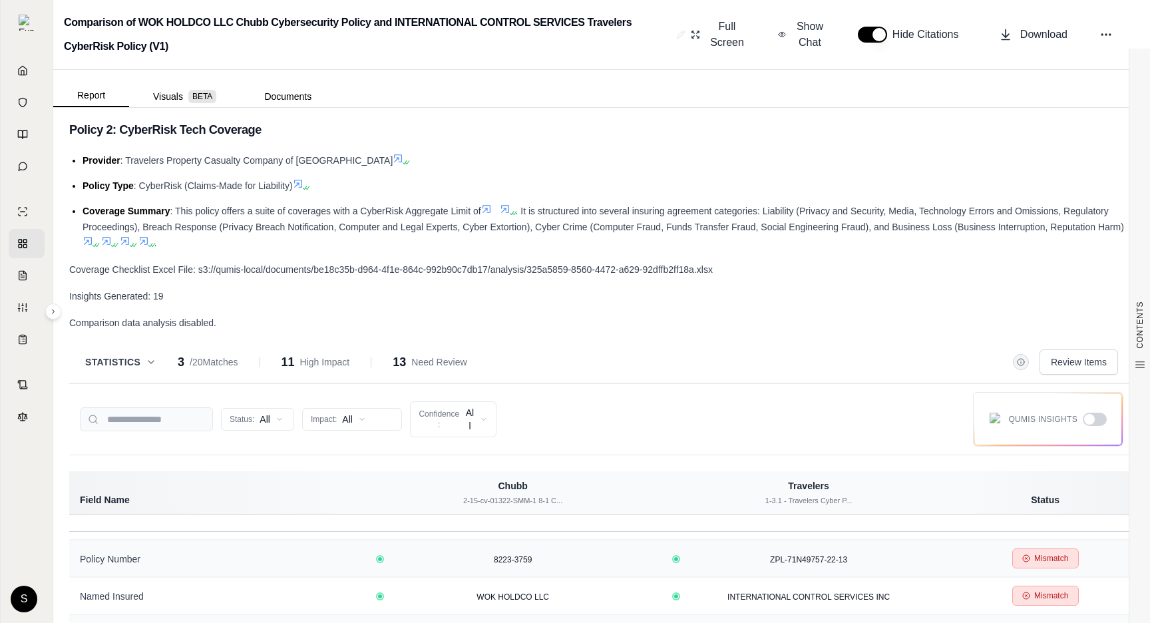
click at [1092, 425] on div at bounding box center [1095, 419] width 24 height 13
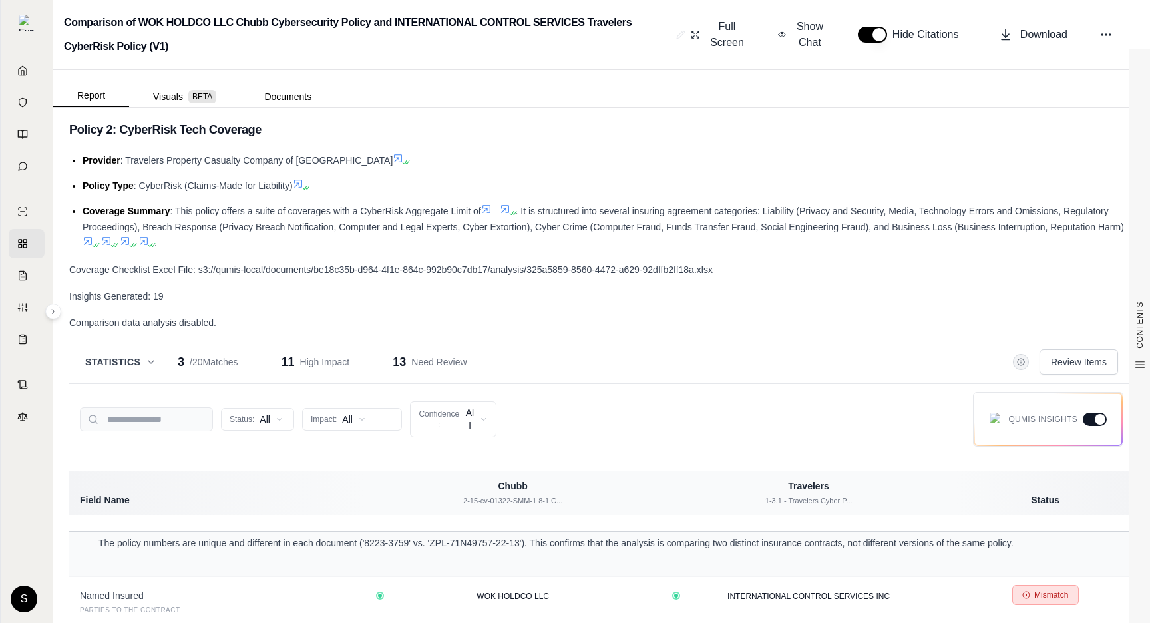
click at [1092, 425] on div at bounding box center [1095, 419] width 24 height 13
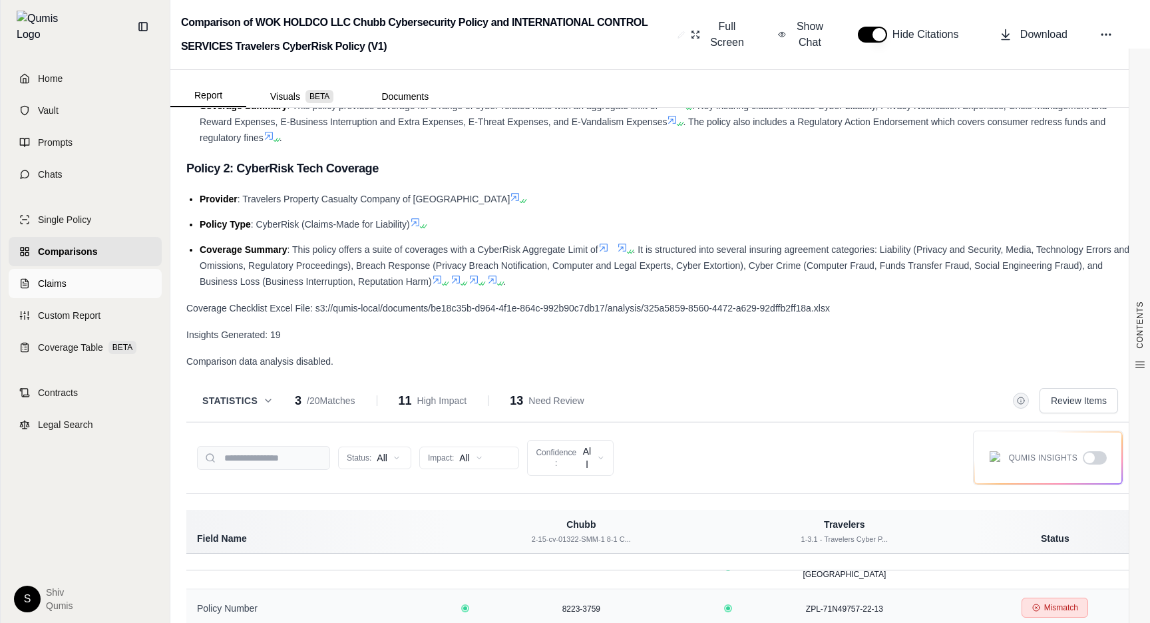
scroll to position [795, 0]
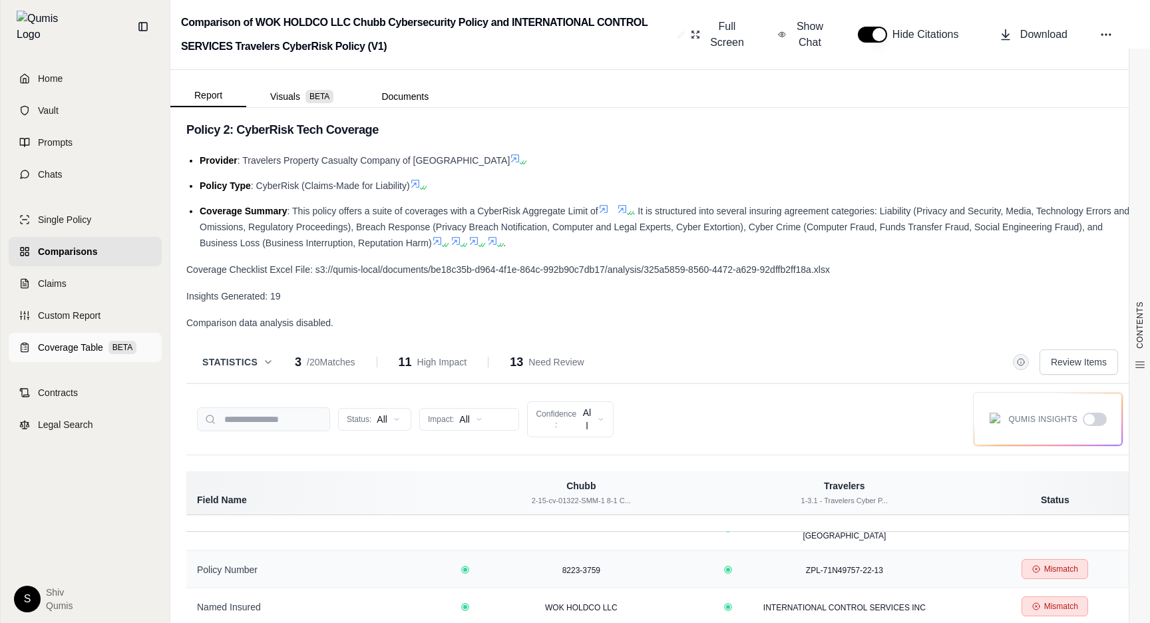
click at [67, 333] on link "Coverage Table BETA" at bounding box center [85, 347] width 153 height 29
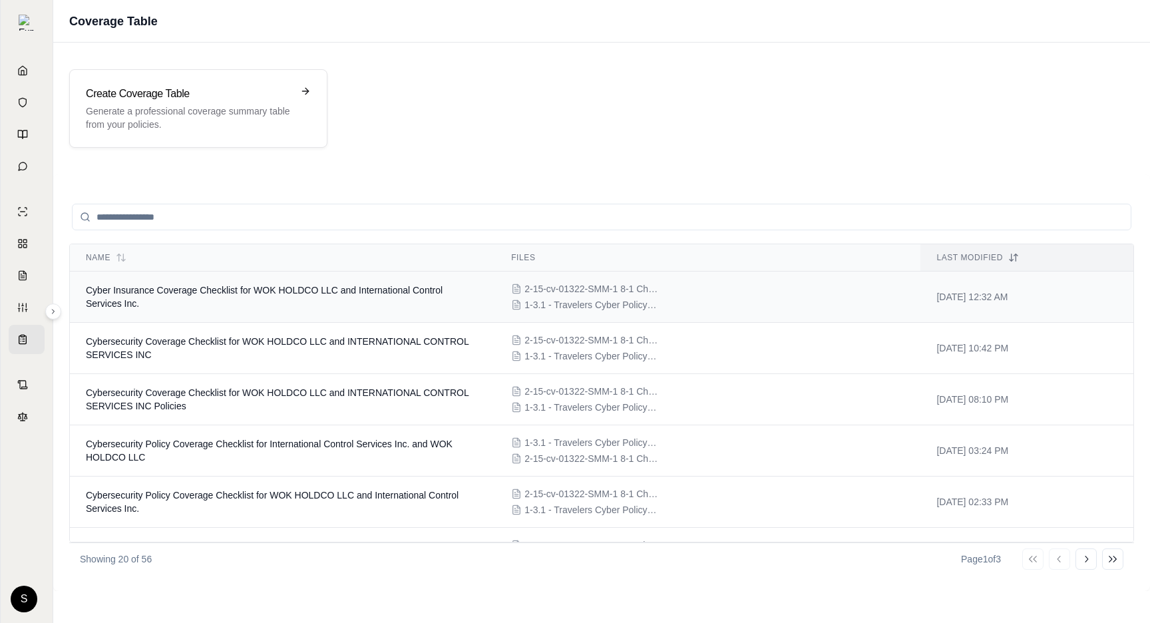
click at [229, 304] on td "Cyber Insurance Coverage Checklist for WOK HOLDCO LLC and International Control…" at bounding box center [282, 297] width 425 height 51
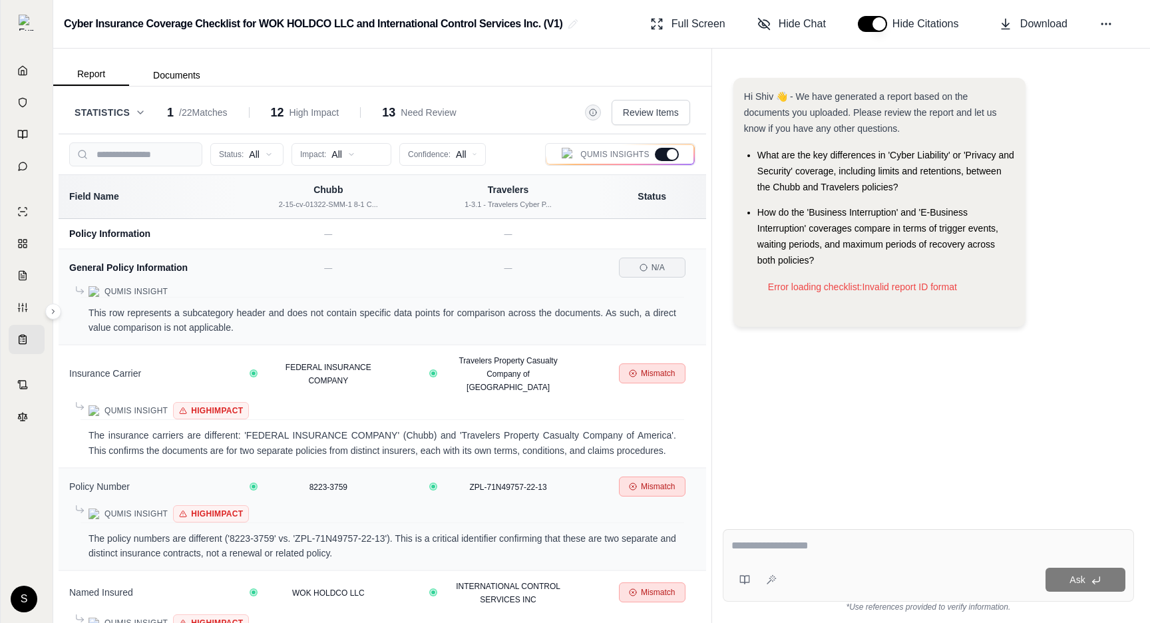
click at [801, 9] on div "Cyber Insurance Coverage Checklist for WOK HOLDCO LLC and International Control…" at bounding box center [601, 24] width 1097 height 49
click at [795, 22] on span "Hide Chat" at bounding box center [802, 24] width 47 height 16
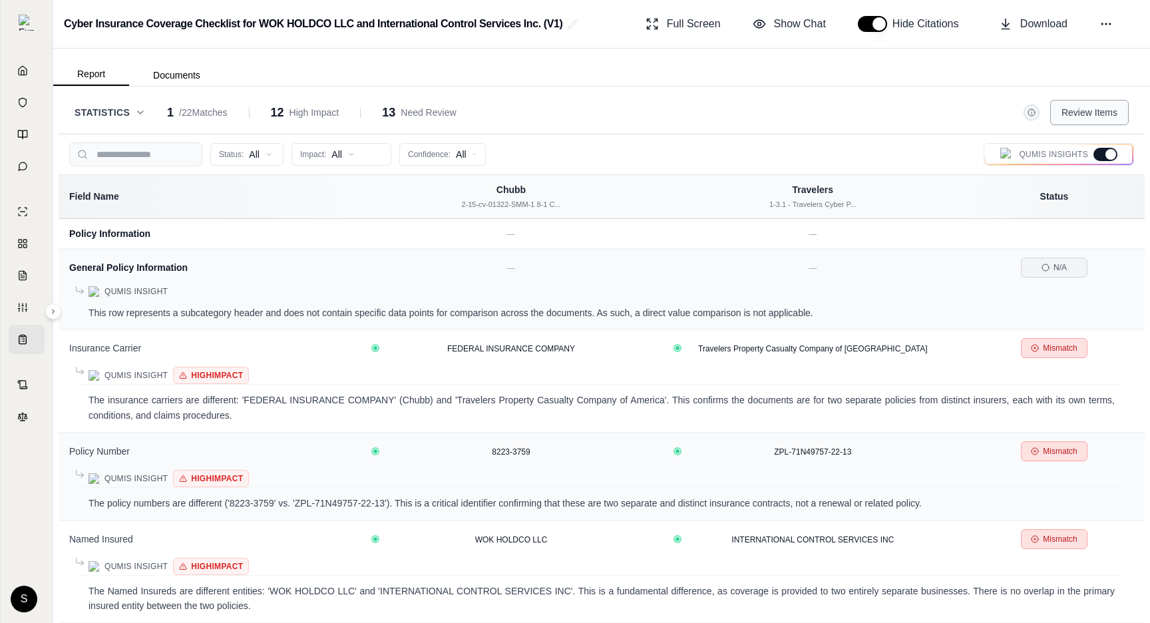
click at [1085, 109] on span "Review Items" at bounding box center [1090, 112] width 56 height 13
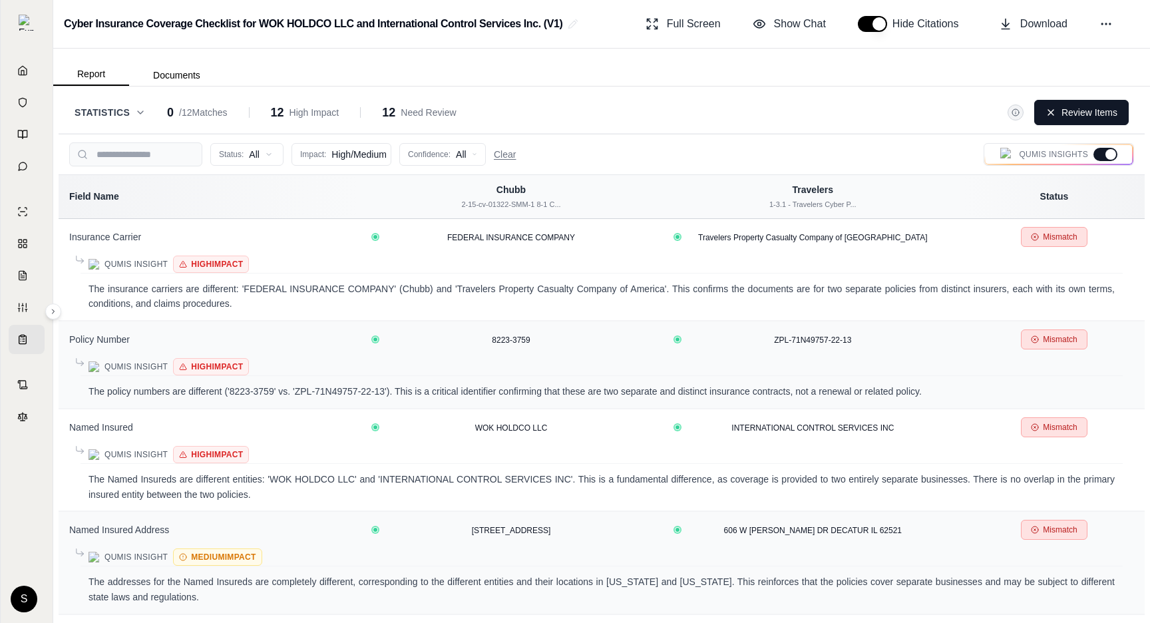
click at [130, 116] on button "Statistics" at bounding box center [110, 112] width 71 height 13
